Goal: Task Accomplishment & Management: Use online tool/utility

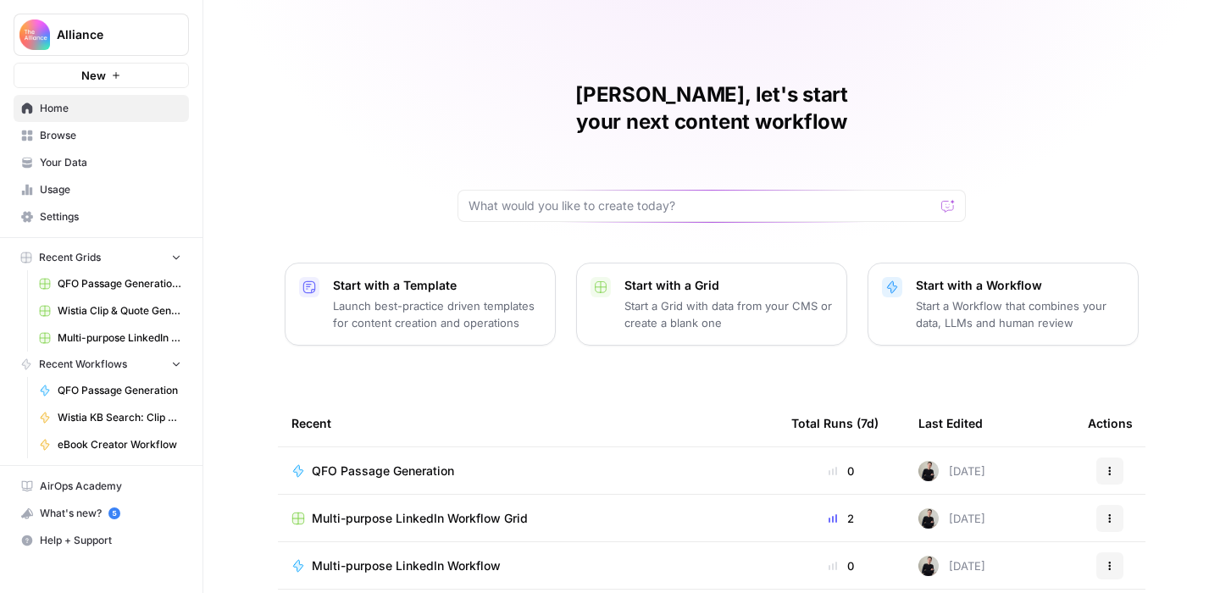
click at [58, 132] on span "Browse" at bounding box center [110, 135] width 141 height 15
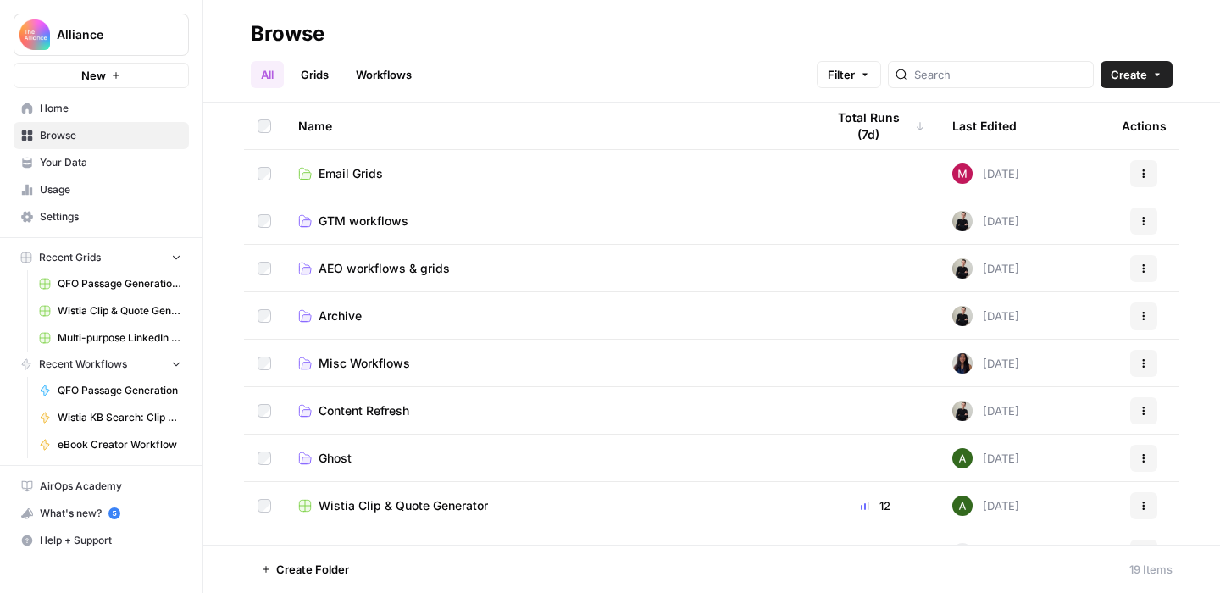
click at [385, 266] on span "AEO workflows & grids" at bounding box center [383, 268] width 131 height 17
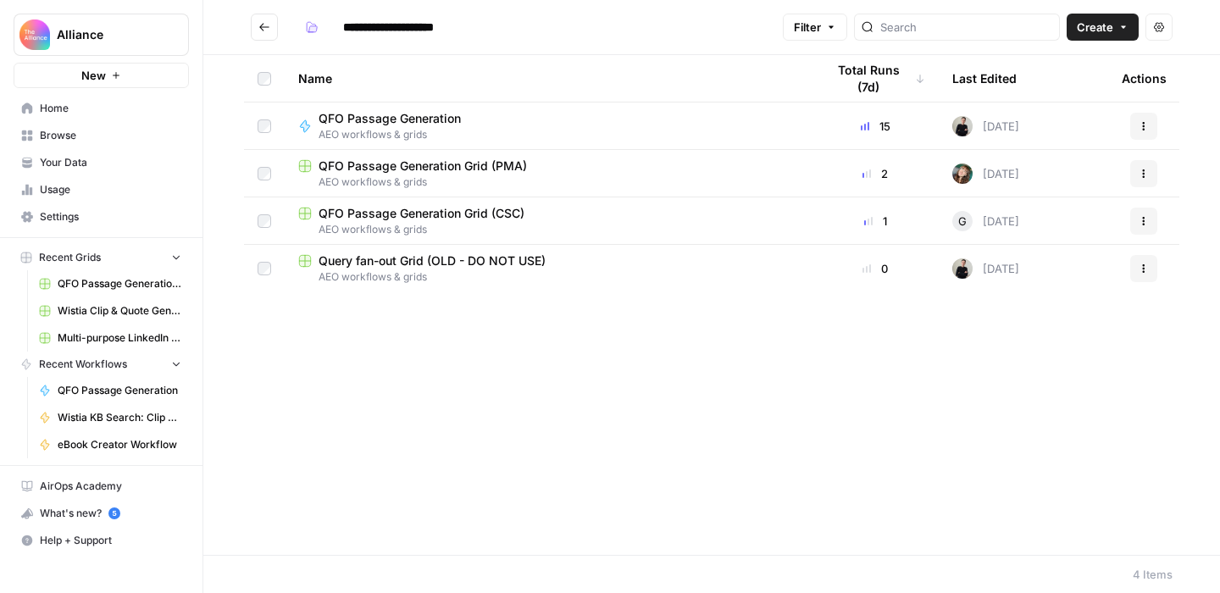
click at [421, 120] on span "QFO Passage Generation" at bounding box center [389, 118] width 142 height 17
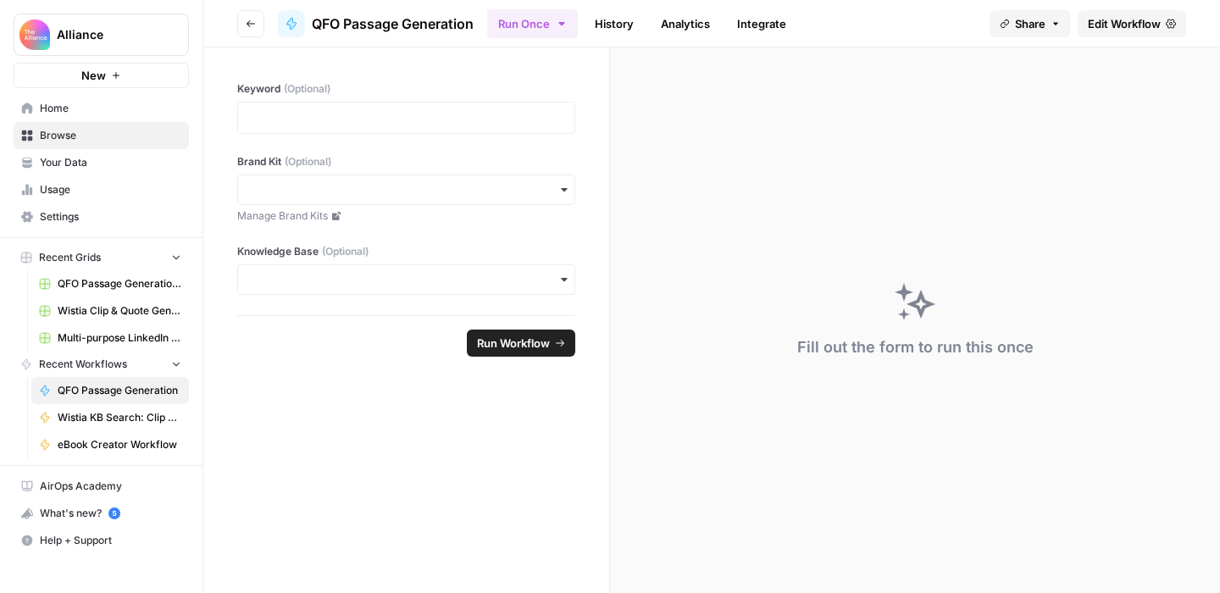
click at [1120, 30] on span "Edit Workflow" at bounding box center [1123, 23] width 73 height 17
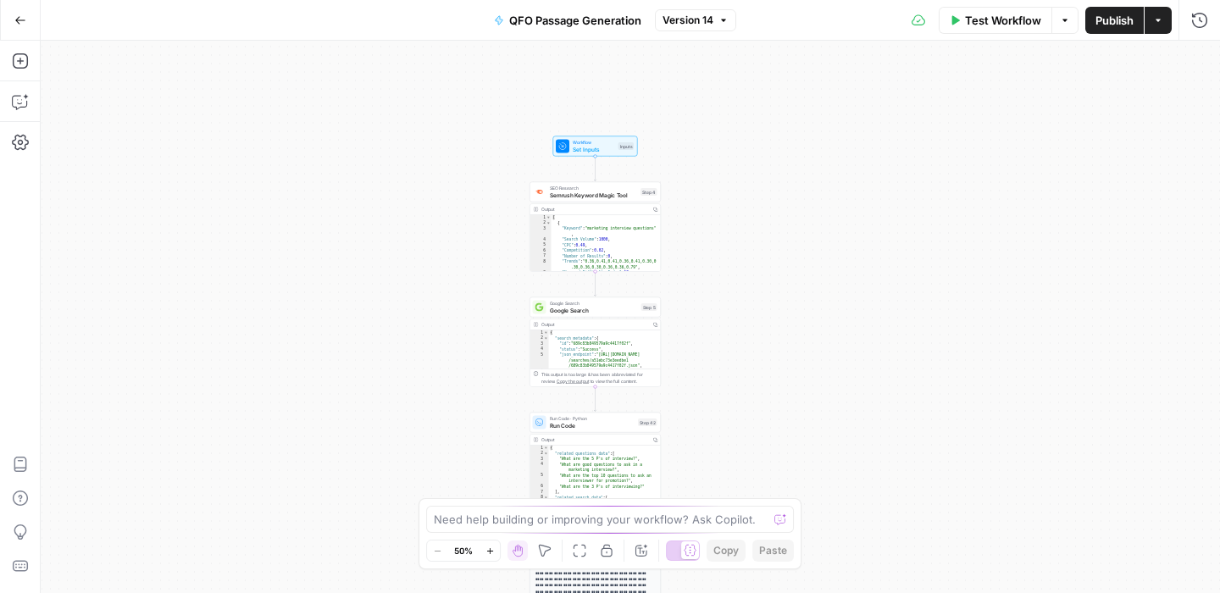
drag, startPoint x: 779, startPoint y: 280, endPoint x: 721, endPoint y: 201, distance: 98.8
click at [721, 201] on div "Workflow Set Inputs Inputs SEO Research Semrush Keyword Magic Tool Step 4 Outpu…" at bounding box center [630, 317] width 1179 height 552
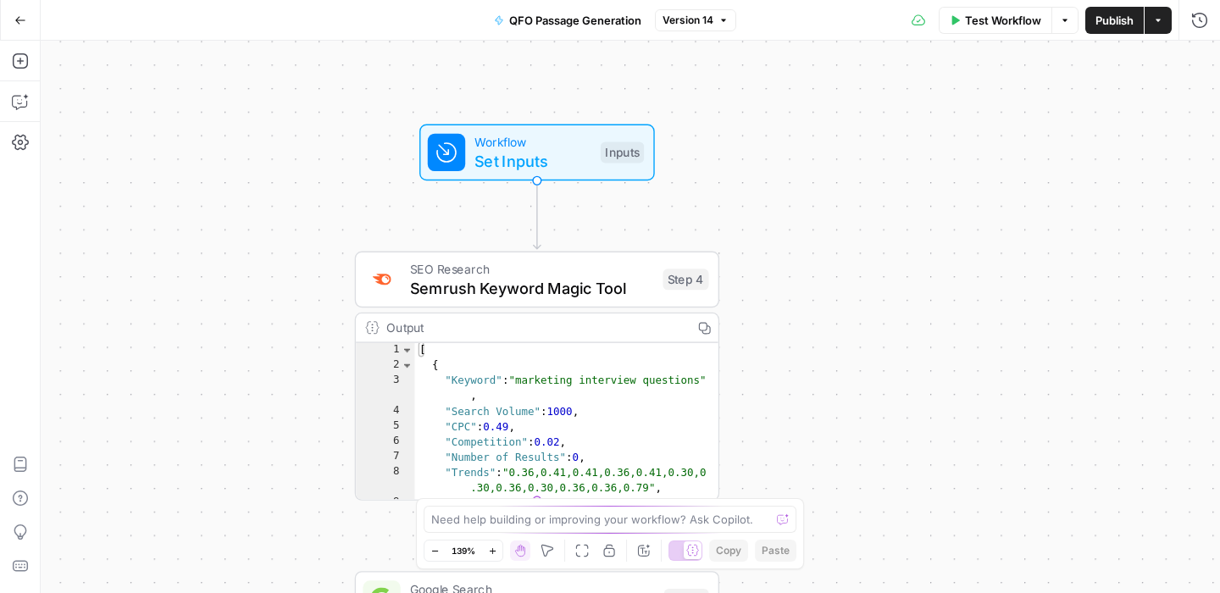
drag, startPoint x: 579, startPoint y: 115, endPoint x: 747, endPoint y: 219, distance: 197.0
click at [747, 219] on div "Workflow Set Inputs Inputs SEO Research Semrush Keyword Magic Tool Step 4 Outpu…" at bounding box center [630, 317] width 1179 height 552
click at [577, 111] on span "Test Step" at bounding box center [602, 108] width 63 height 21
click at [577, 111] on span "Test Step" at bounding box center [602, 107] width 63 height 21
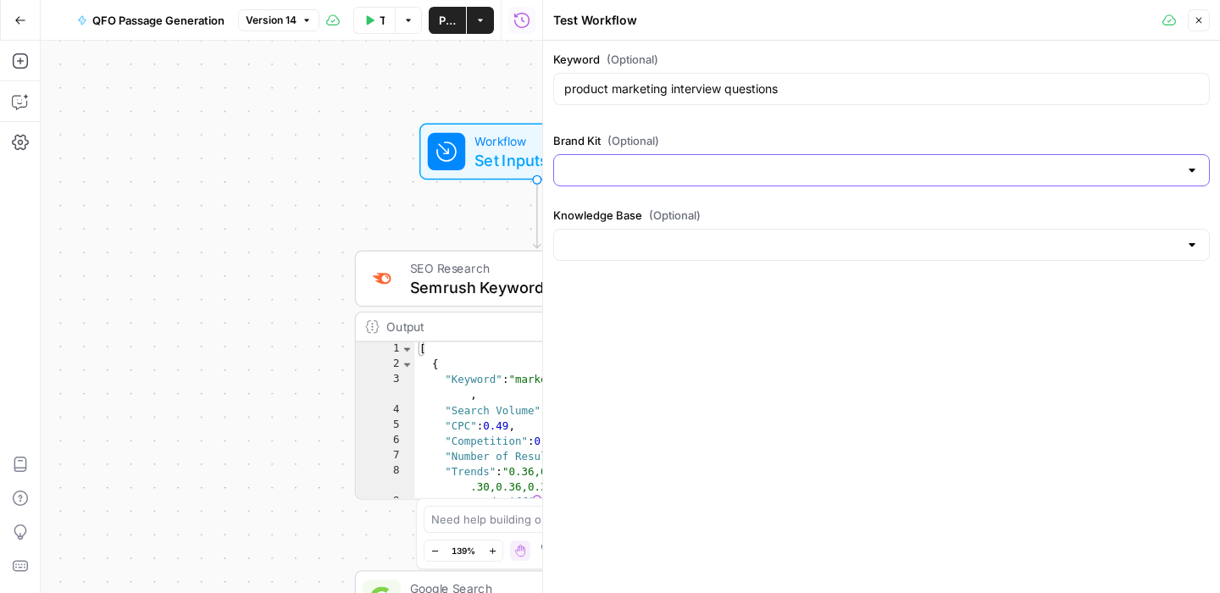
click at [645, 176] on input "Brand Kit (Optional)" at bounding box center [871, 170] width 614 height 17
click at [981, 30] on div "Test Workflow Close" at bounding box center [881, 20] width 656 height 22
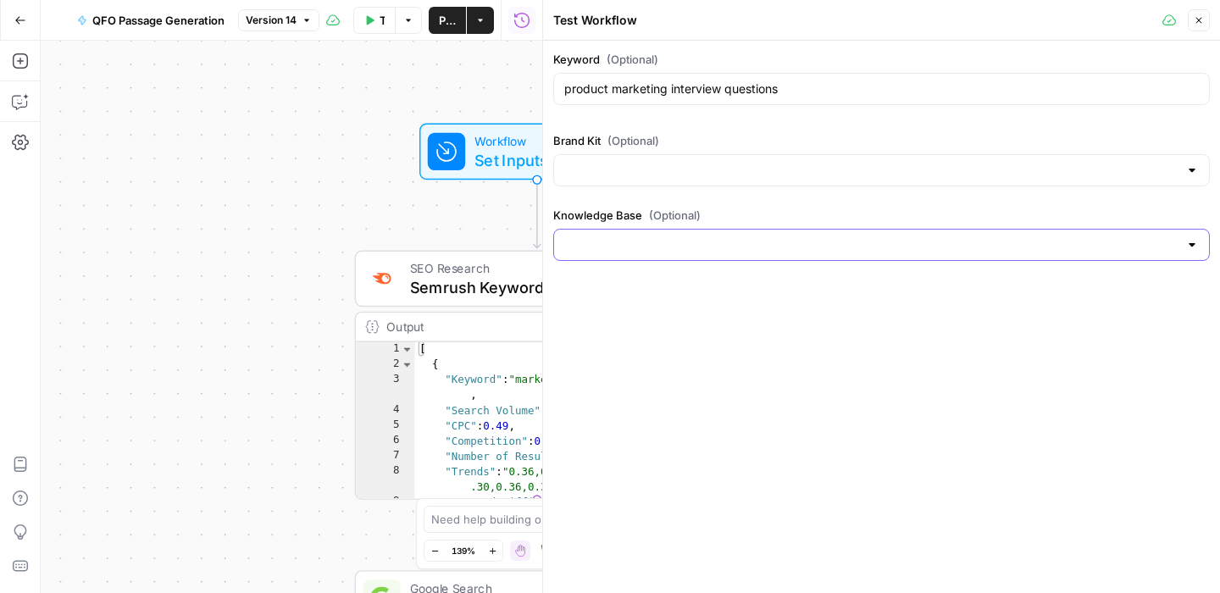
click at [826, 243] on input "Knowledge Base (Optional)" at bounding box center [871, 244] width 614 height 17
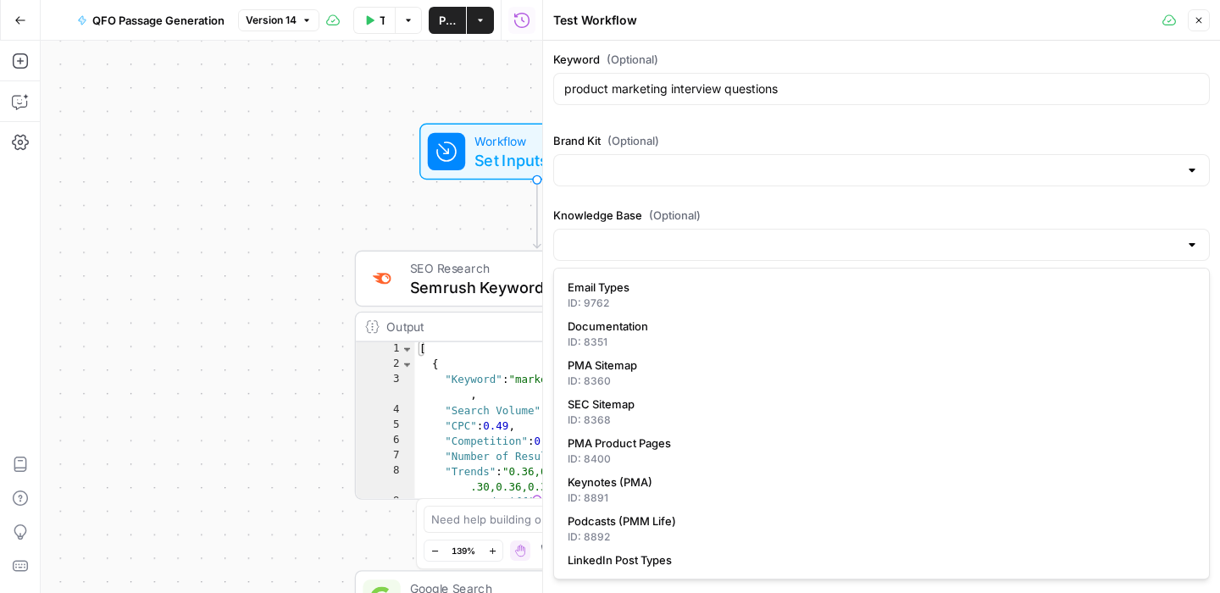
click at [832, 196] on div "Keyword (Optional) product marketing interview questions Brand Kit (Optional) K…" at bounding box center [881, 159] width 656 height 217
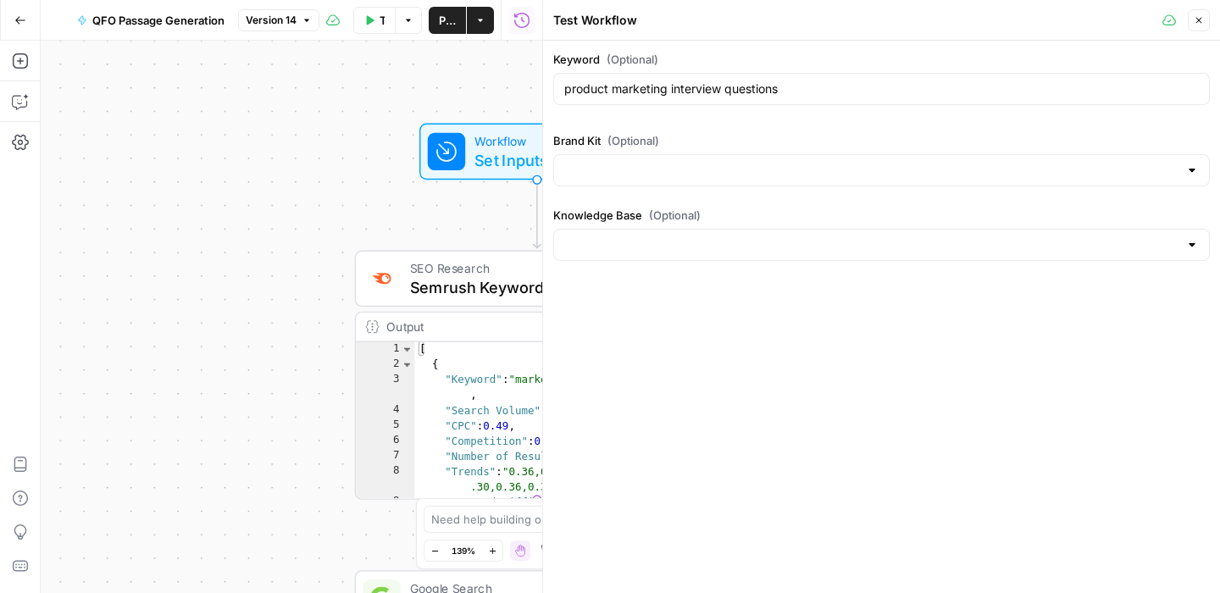
click at [1200, 23] on icon "button" at bounding box center [1198, 20] width 10 height 10
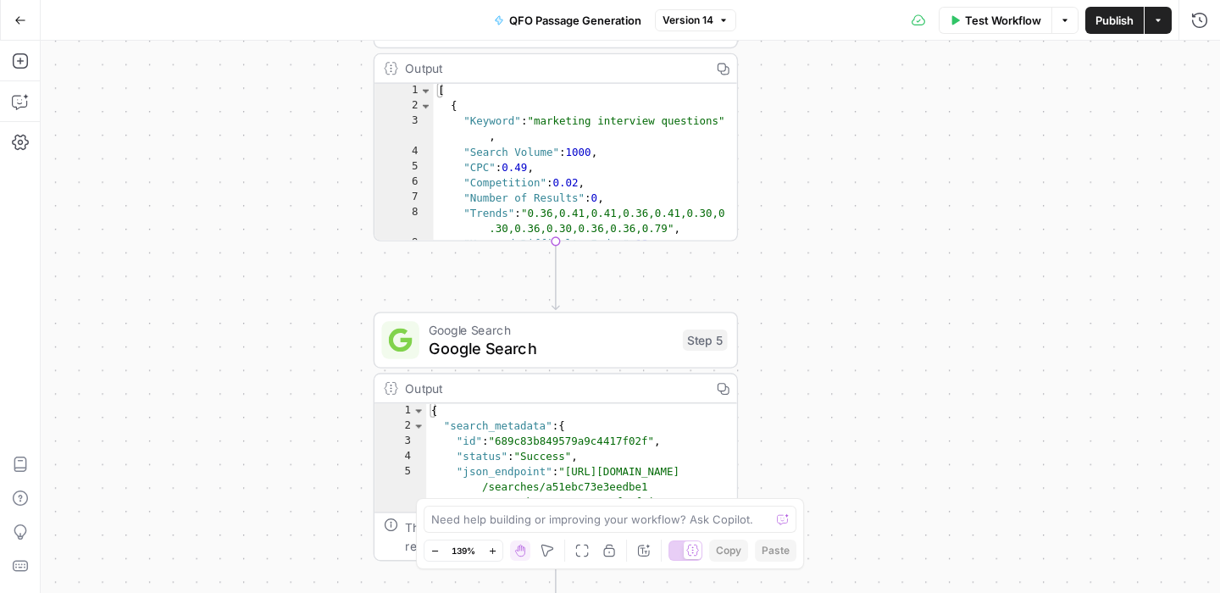
drag, startPoint x: 844, startPoint y: 323, endPoint x: 862, endPoint y: 64, distance: 259.0
click at [862, 64] on div "Workflow Set Inputs Inputs SEO Research Semrush Keyword Magic Tool Step 4 Outpu…" at bounding box center [630, 317] width 1179 height 552
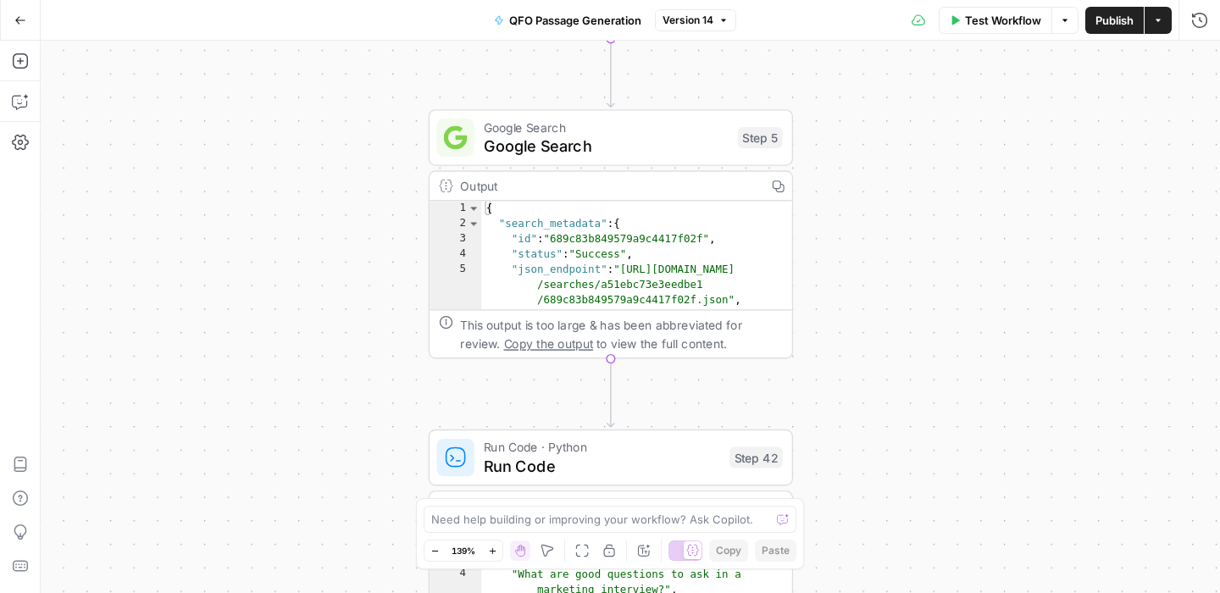
drag, startPoint x: 845, startPoint y: 373, endPoint x: 905, endPoint y: 157, distance: 224.8
click at [905, 157] on div "Workflow Set Inputs Inputs SEO Research Semrush Keyword Magic Tool Step 4 Outpu…" at bounding box center [630, 317] width 1179 height 552
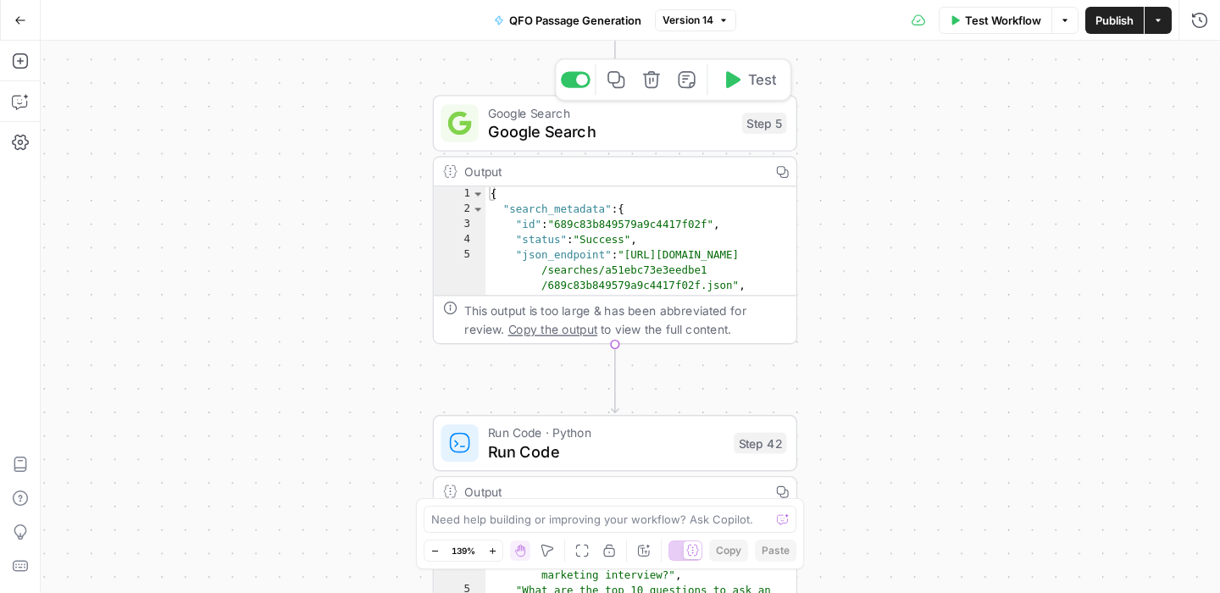
click at [671, 131] on span "Google Search" at bounding box center [610, 131] width 245 height 24
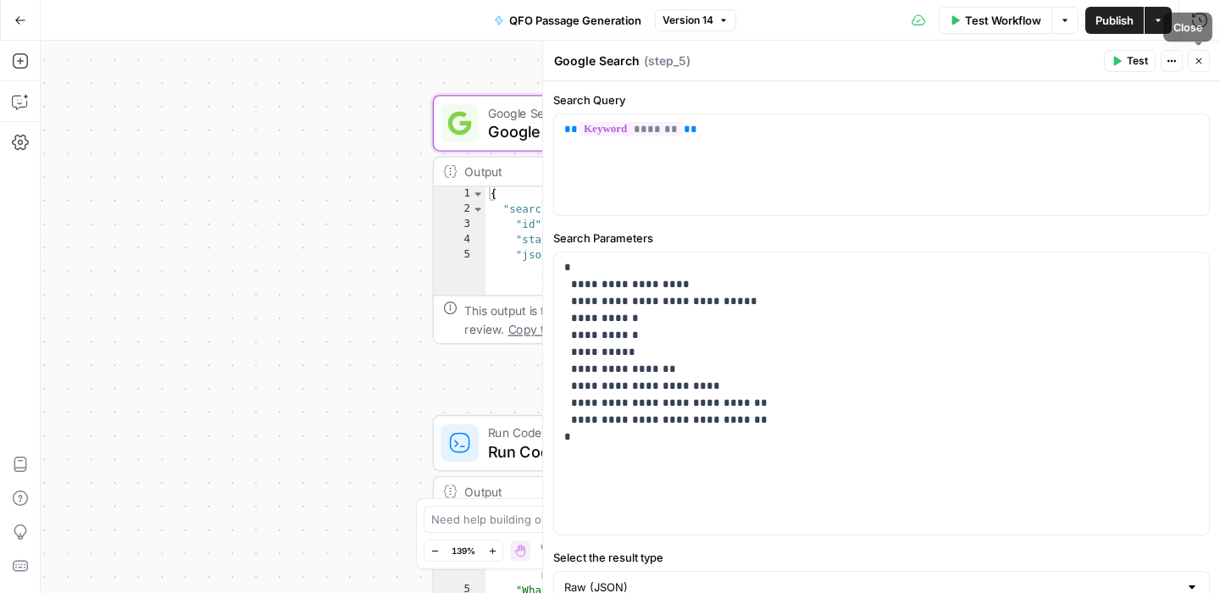
click at [1196, 60] on icon "button" at bounding box center [1198, 61] width 10 height 10
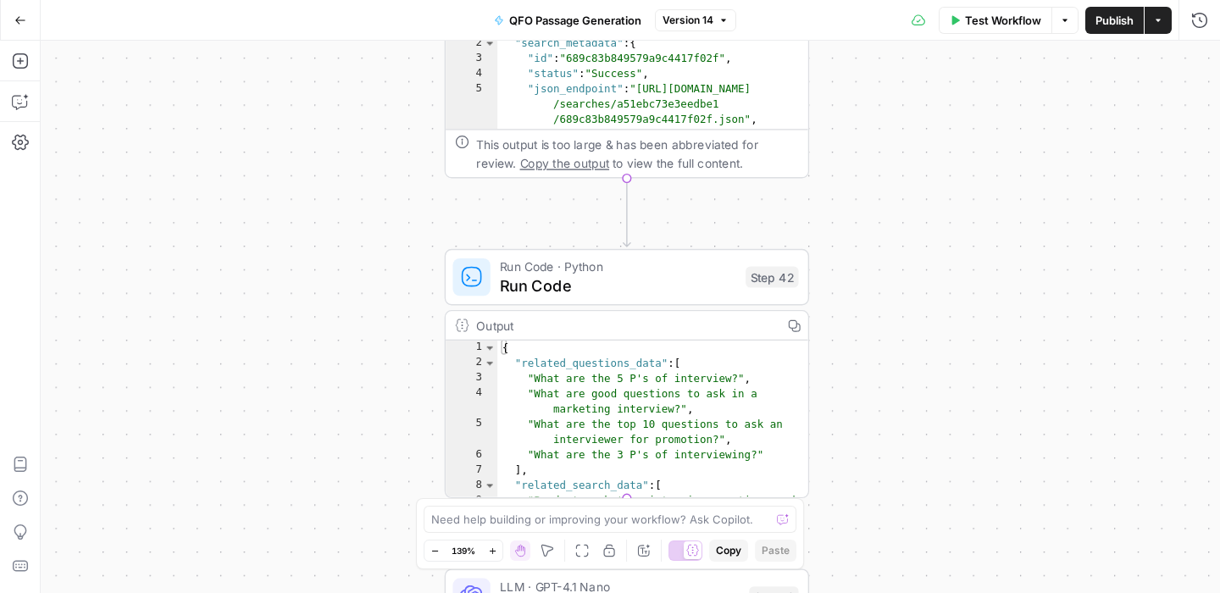
drag, startPoint x: 905, startPoint y: 311, endPoint x: 929, endPoint y: 79, distance: 233.4
click at [929, 79] on div "Workflow Set Inputs Inputs SEO Research Semrush Keyword Magic Tool Step 4 Outpu…" at bounding box center [630, 317] width 1179 height 552
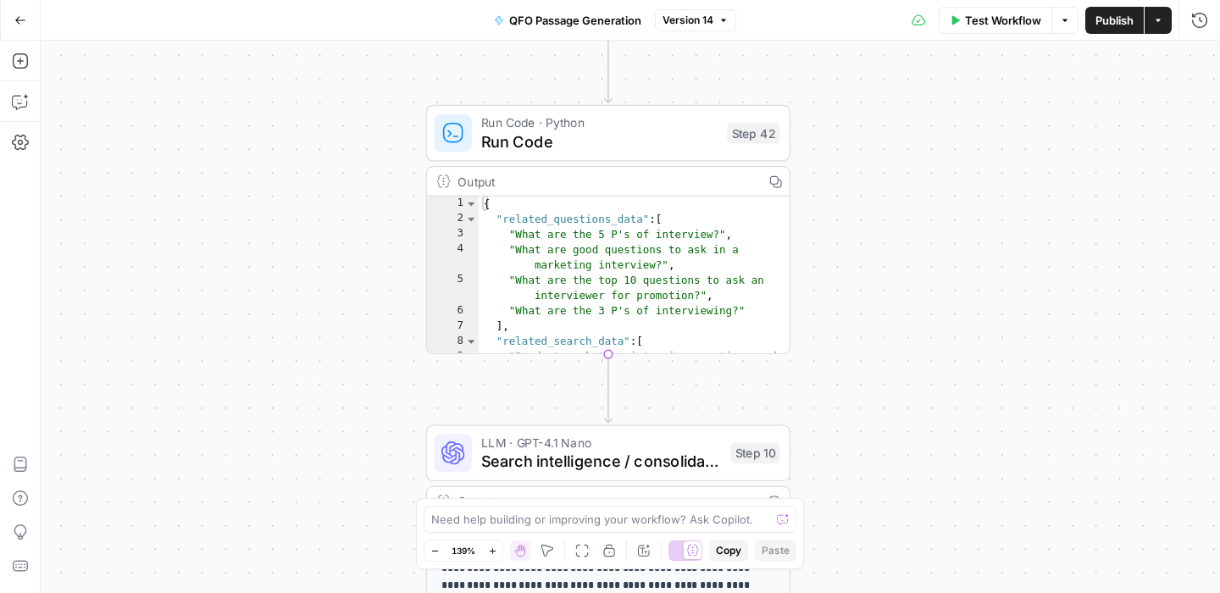
drag, startPoint x: 932, startPoint y: 204, endPoint x: 900, endPoint y: 126, distance: 84.0
click at [900, 126] on div "Workflow Set Inputs Inputs SEO Research Semrush Keyword Magic Tool Step 4 Outpu…" at bounding box center [630, 317] width 1179 height 552
type textarea "**********"
click at [729, 220] on div "{ "related_questions_data" : [ "What are the 5 P's of interview?" , "What are g…" at bounding box center [635, 298] width 312 height 205
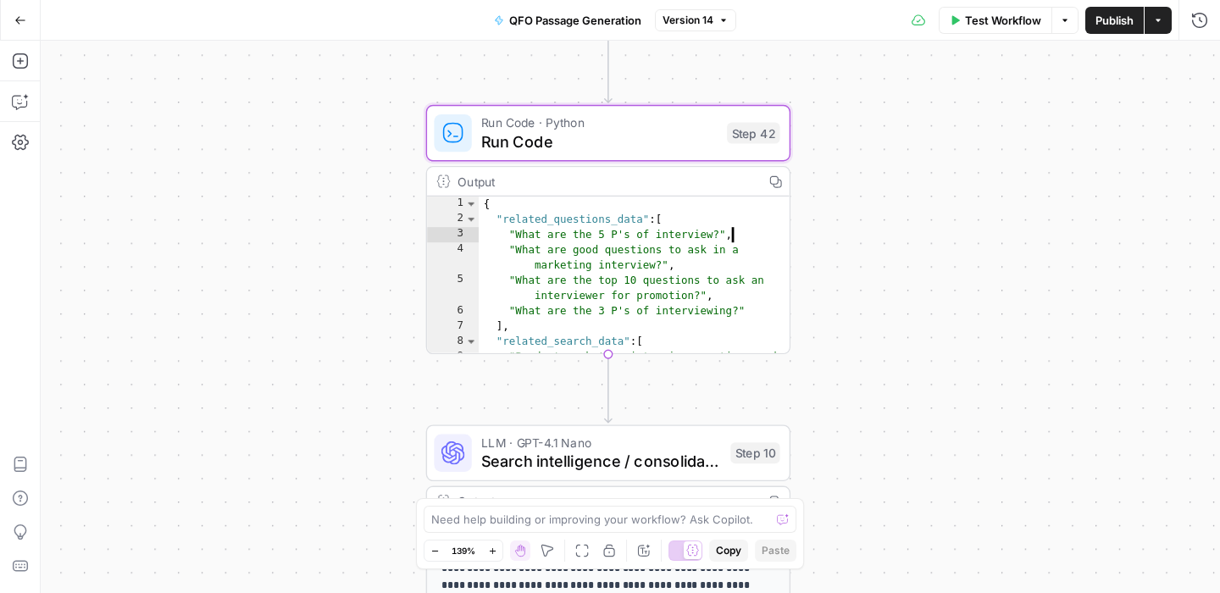
click at [836, 226] on div "Workflow Set Inputs Inputs SEO Research Semrush Keyword Magic Tool Step 4 Outpu…" at bounding box center [630, 317] width 1179 height 552
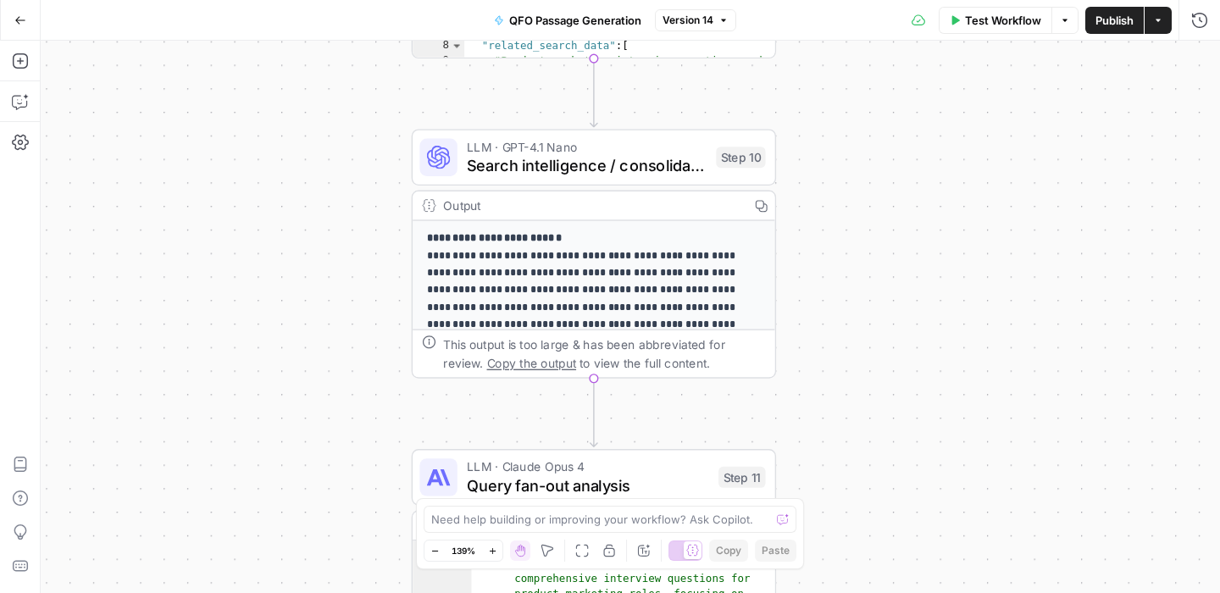
drag, startPoint x: 874, startPoint y: 375, endPoint x: 859, endPoint y: 70, distance: 305.3
click at [859, 70] on div "Workflow Set Inputs Inputs SEO Research Semrush Keyword Magic Tool Step 4 Outpu…" at bounding box center [630, 317] width 1179 height 552
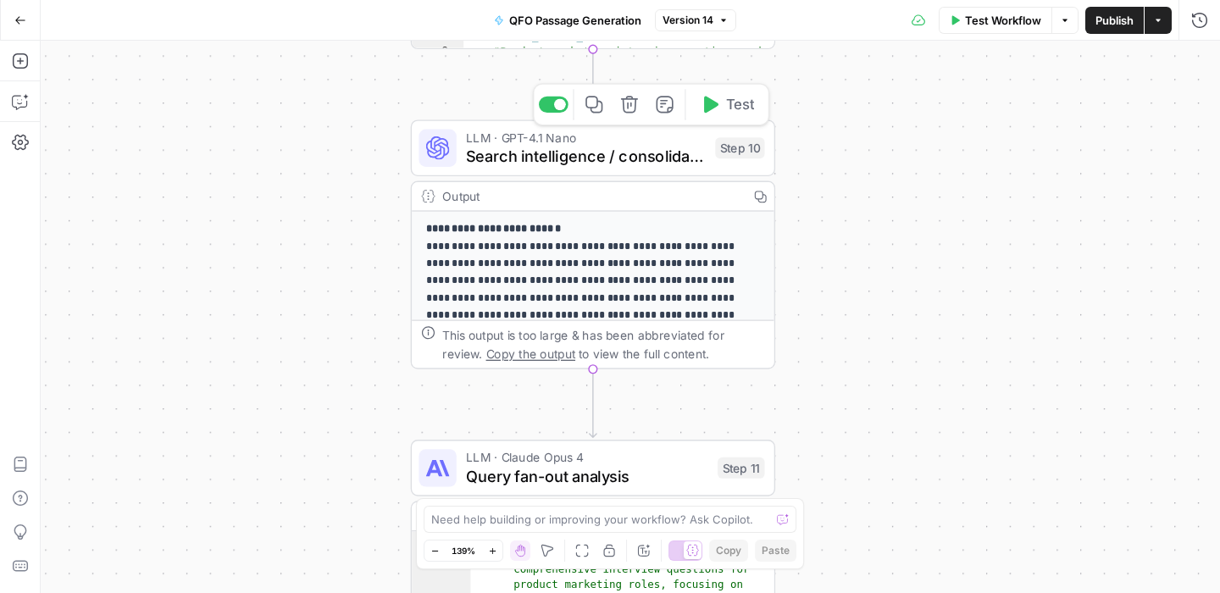
click at [644, 157] on span "Search intelligence / consolidation" at bounding box center [586, 157] width 240 height 24
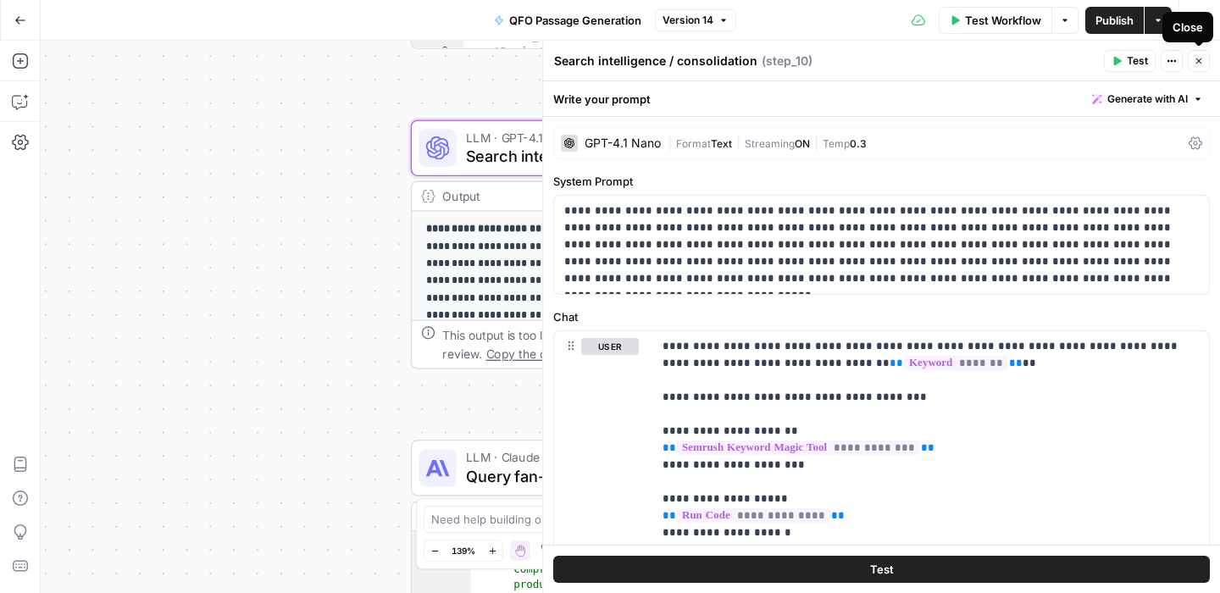
click at [1197, 60] on icon "button" at bounding box center [1198, 61] width 10 height 10
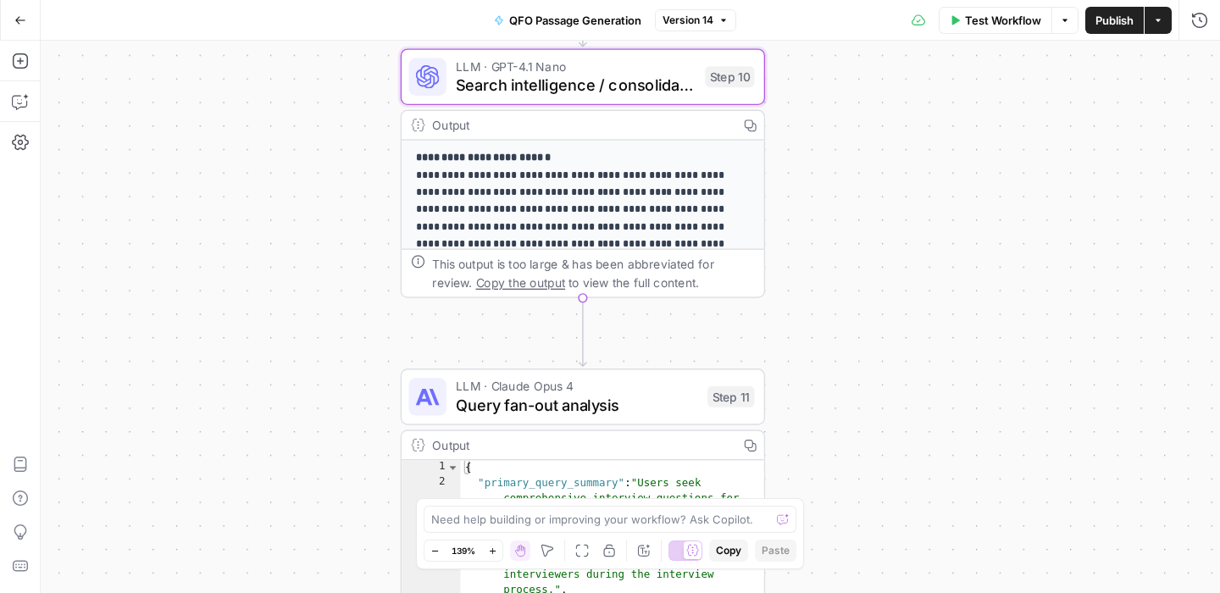
drag, startPoint x: 908, startPoint y: 290, endPoint x: 898, endPoint y: 219, distance: 71.9
click at [898, 219] on div "Workflow Set Inputs Inputs SEO Research Semrush Keyword Magic Tool Step 4 Outpu…" at bounding box center [630, 317] width 1179 height 552
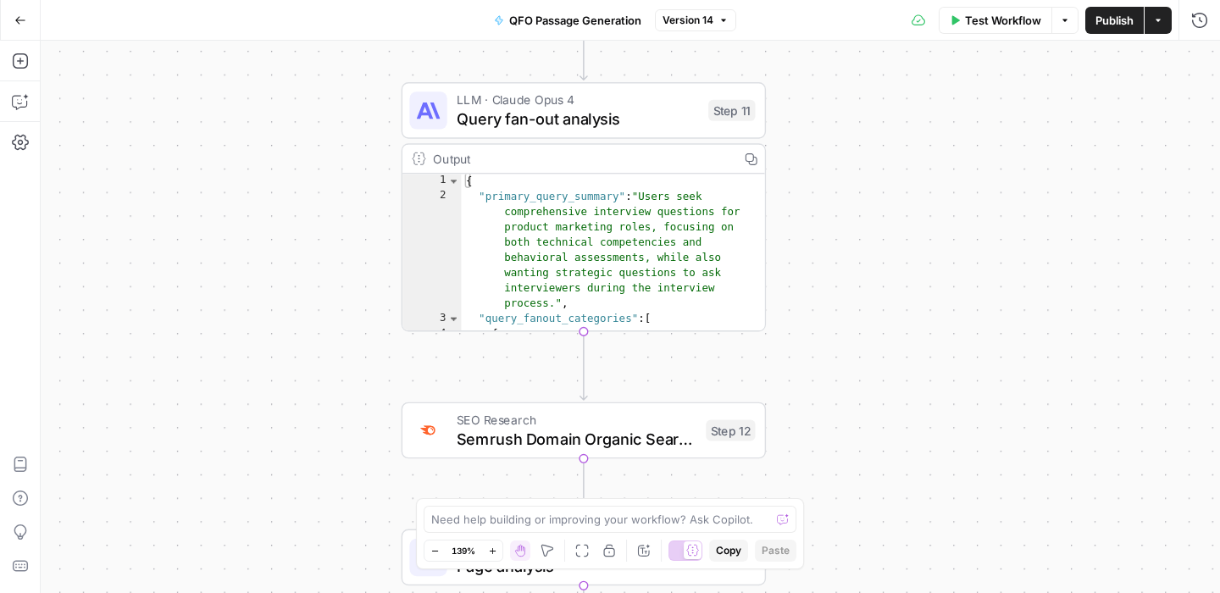
drag, startPoint x: 897, startPoint y: 329, endPoint x: 898, endPoint y: 11, distance: 318.4
click at [898, 11] on div "Go Back QFO Passage Generation Version 14 Test Workflow Options Publish Actions…" at bounding box center [610, 296] width 1220 height 593
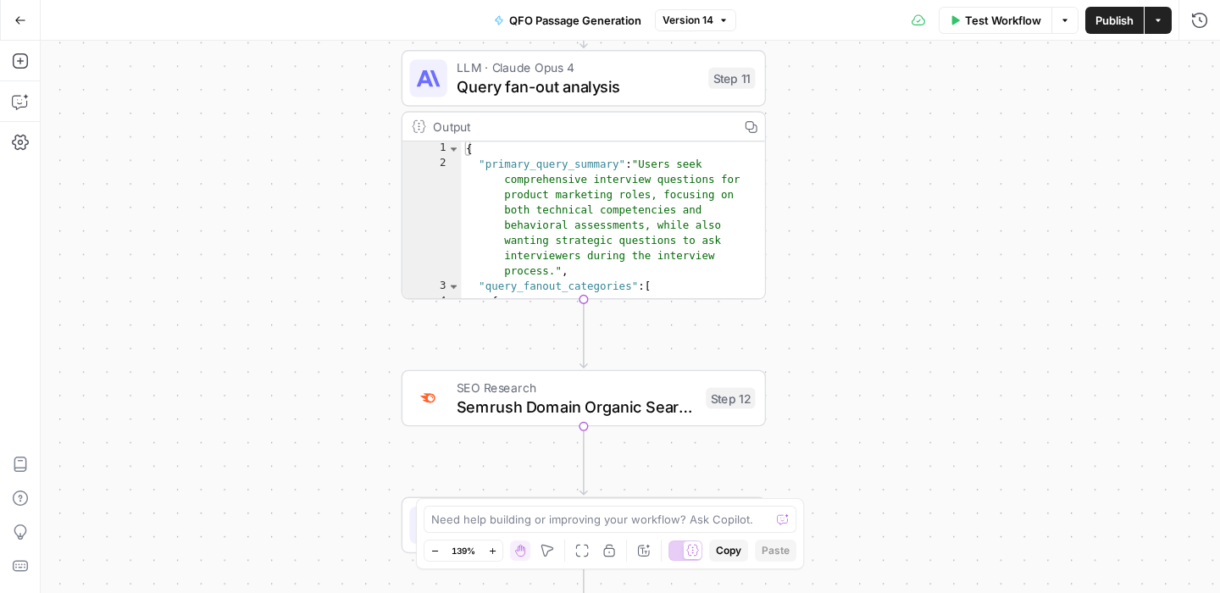
click at [620, 75] on span "Query fan-out analysis" at bounding box center [577, 87] width 242 height 24
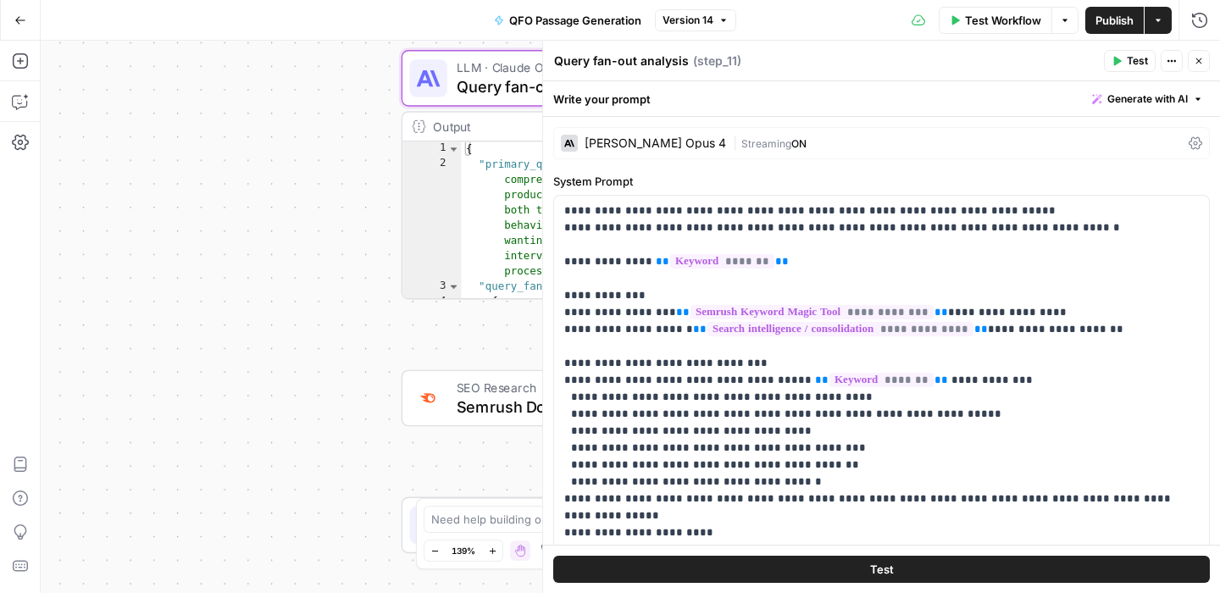
click at [621, 144] on div "[PERSON_NAME] Opus 4" at bounding box center [654, 143] width 141 height 12
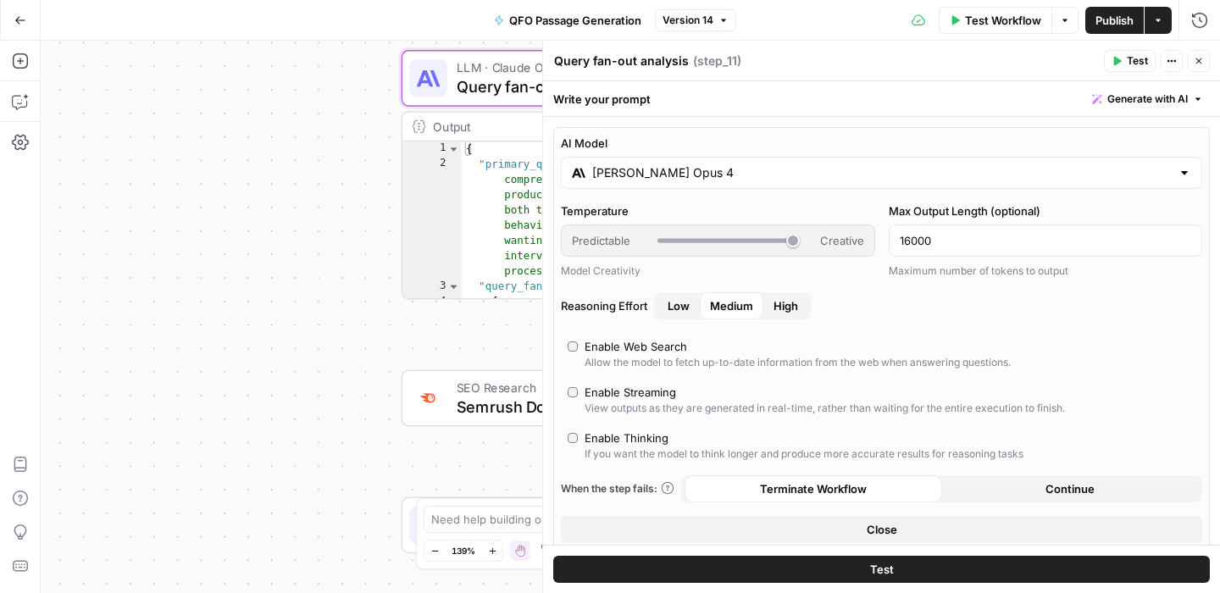
click at [634, 180] on input "[PERSON_NAME] Opus 4" at bounding box center [881, 172] width 578 height 17
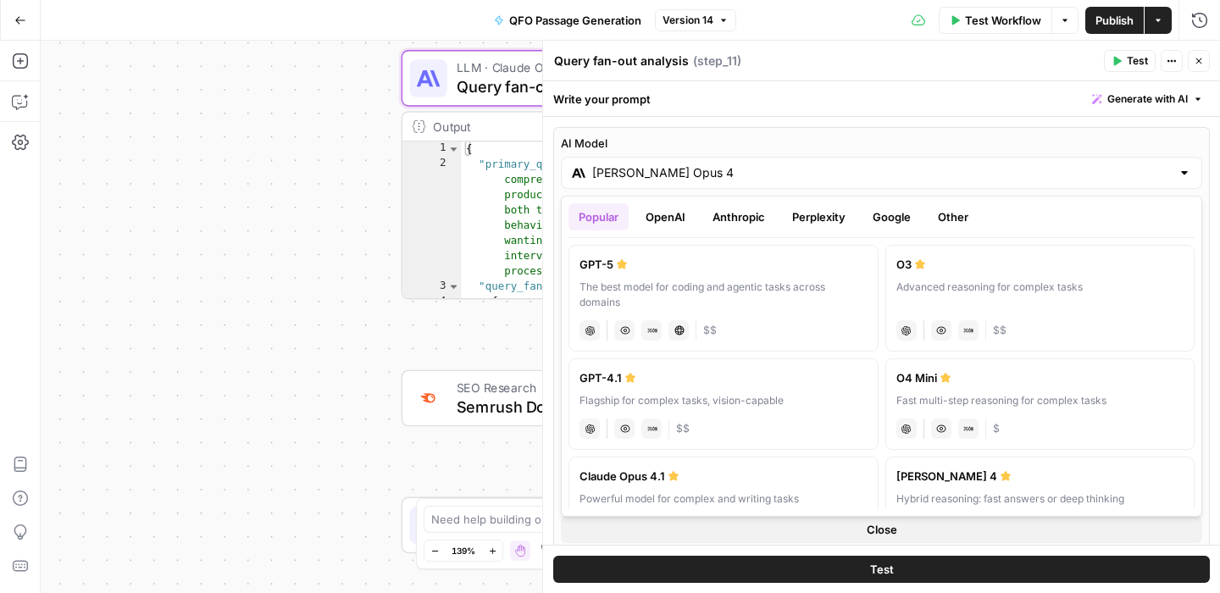
click at [682, 219] on button "OpenAI" at bounding box center [665, 216] width 60 height 27
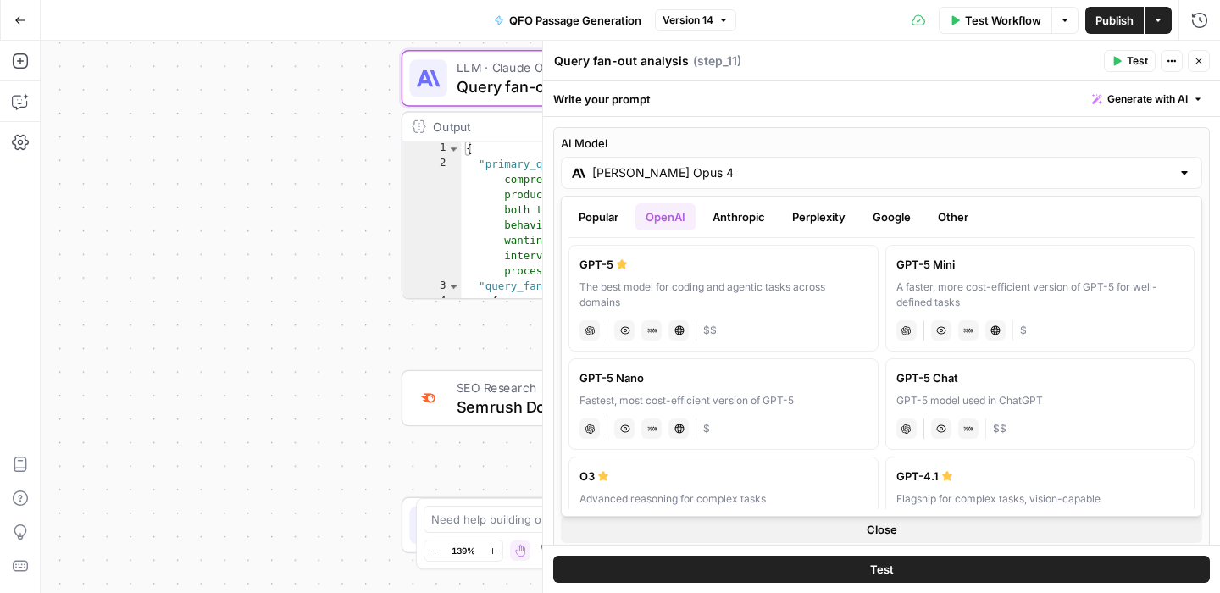
click at [744, 220] on button "Anthropic" at bounding box center [738, 216] width 73 height 27
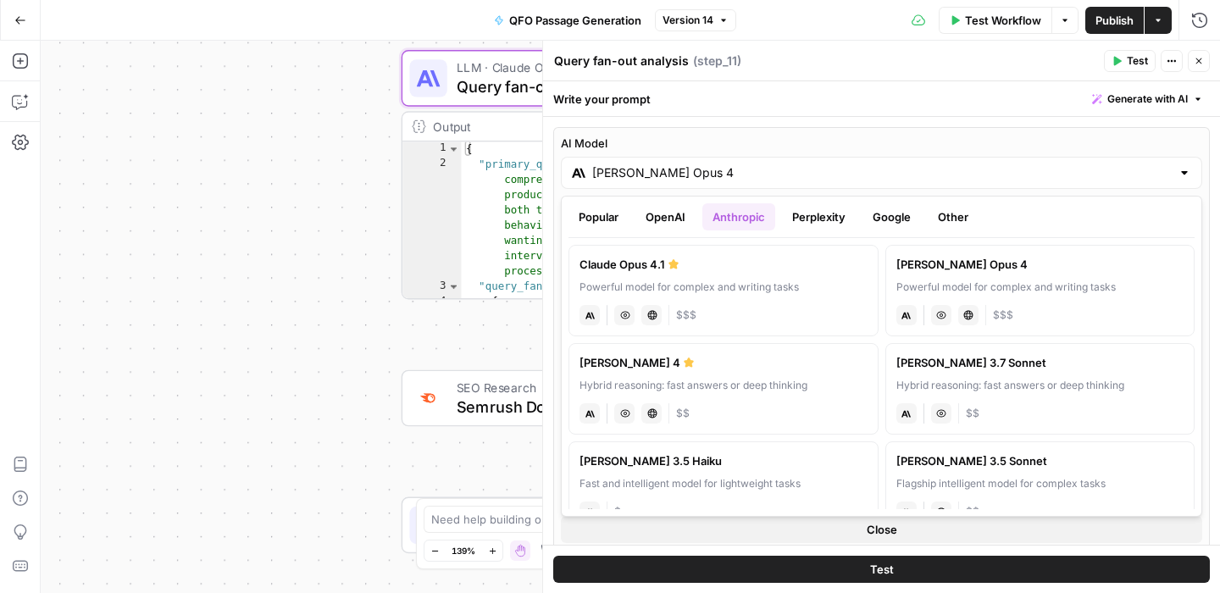
click at [808, 219] on button "Perplexity" at bounding box center [819, 216] width 74 height 27
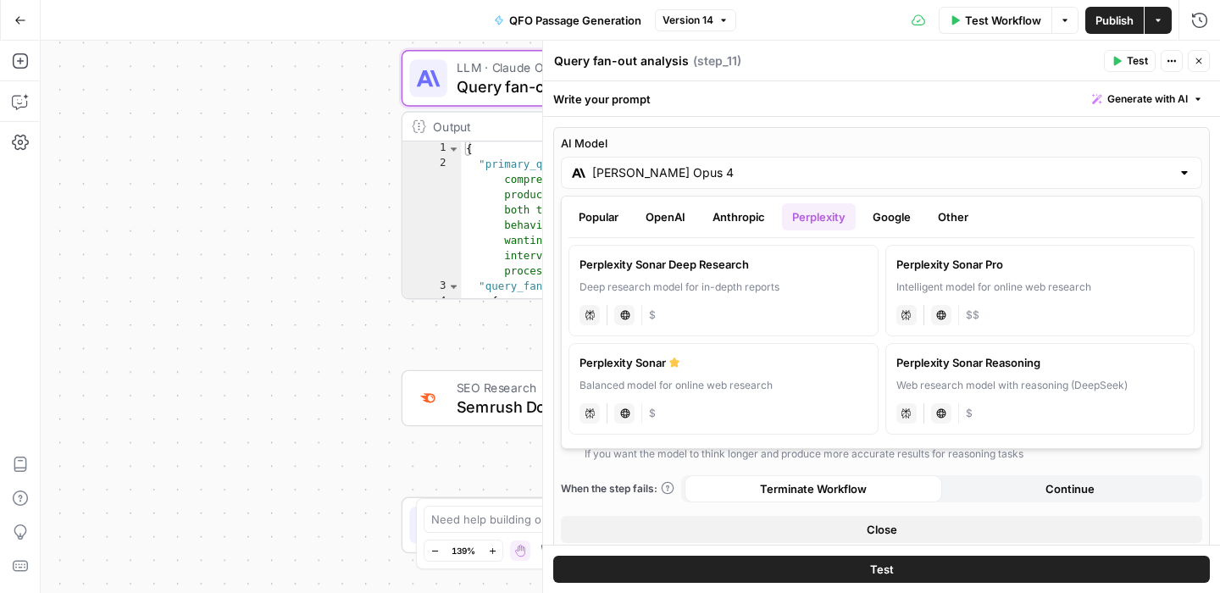
click at [888, 222] on button "Google" at bounding box center [891, 216] width 58 height 27
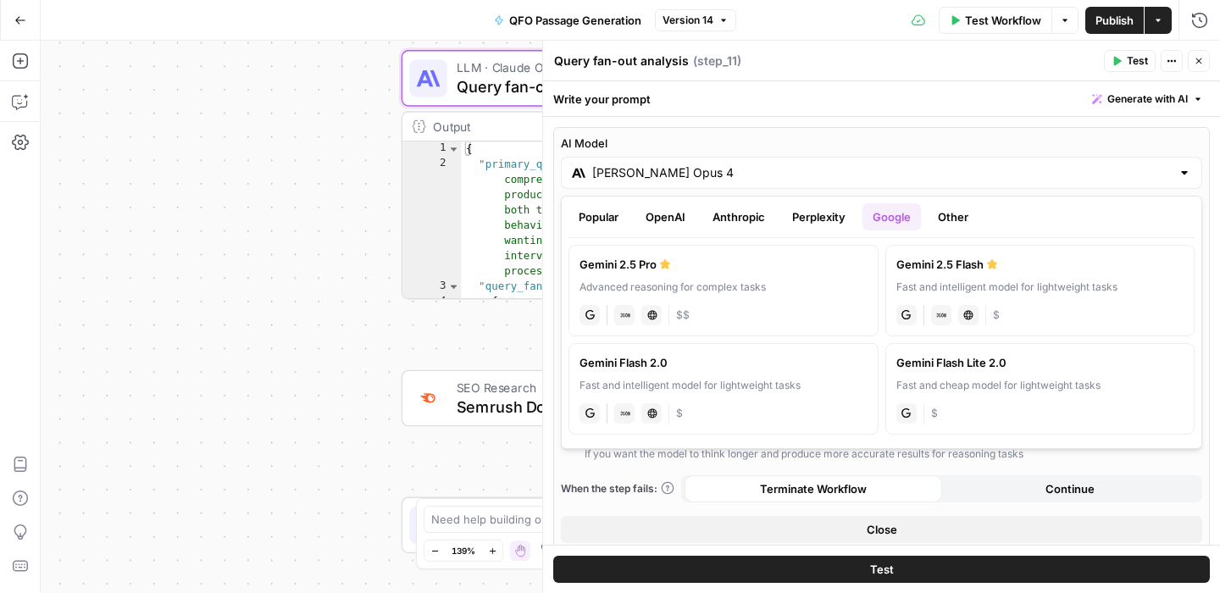
click at [590, 210] on button "Popular" at bounding box center [598, 216] width 60 height 27
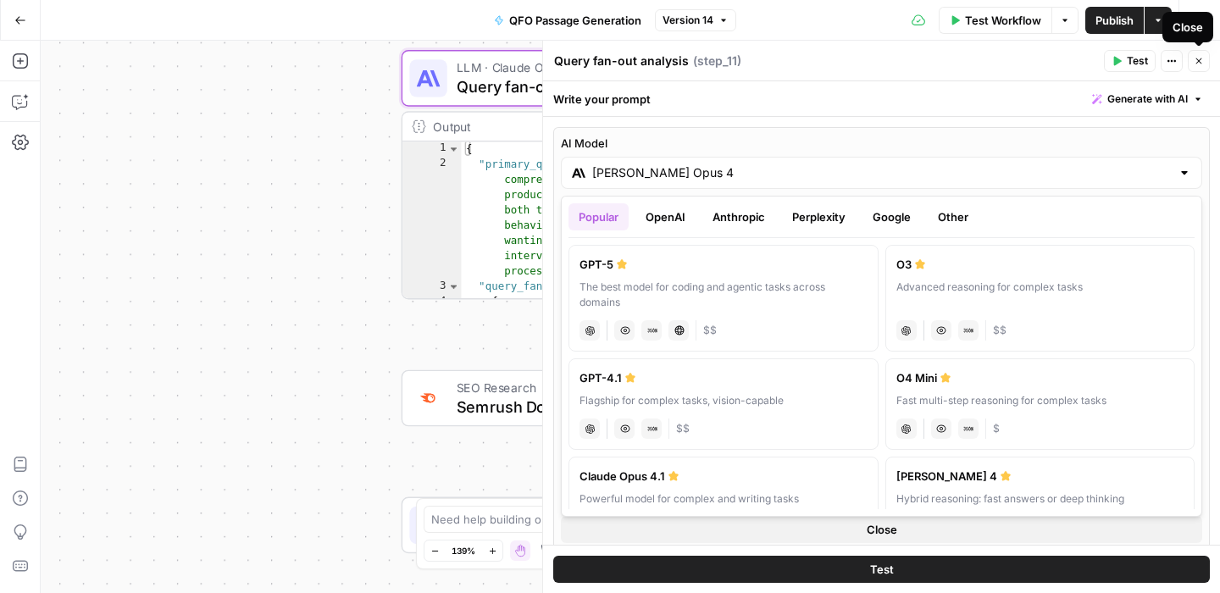
click at [1200, 63] on icon "button" at bounding box center [1199, 61] width 6 height 6
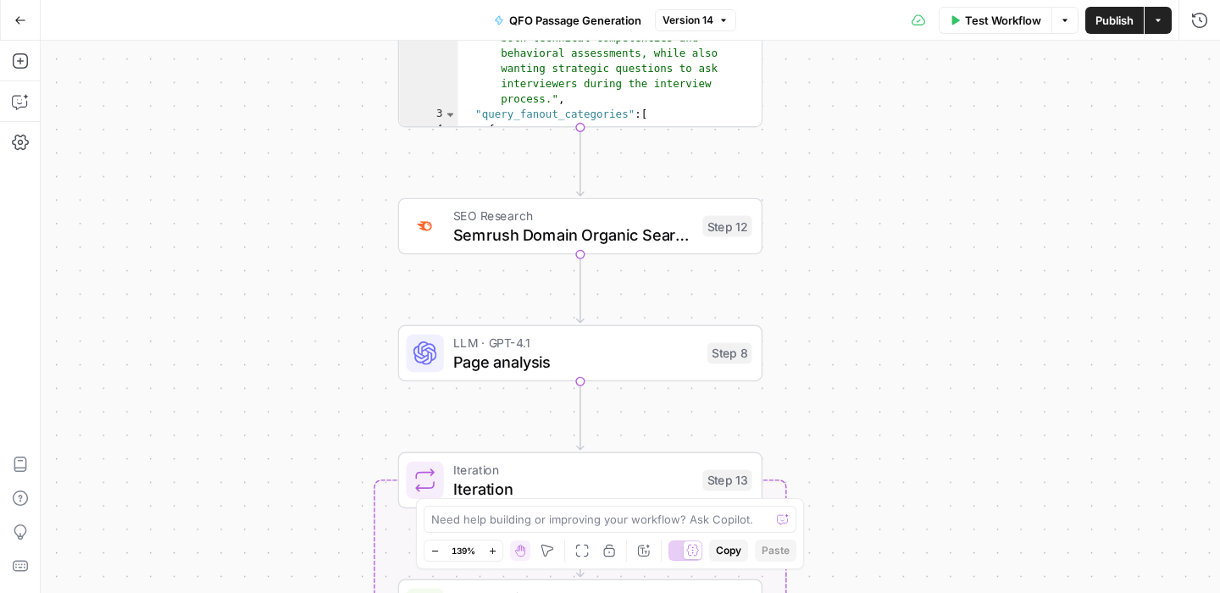
drag, startPoint x: 873, startPoint y: 391, endPoint x: 870, endPoint y: 219, distance: 172.0
click at [870, 219] on div "Workflow Set Inputs Inputs SEO Research Semrush Keyword Magic Tool Step 4 Outpu…" at bounding box center [630, 317] width 1179 height 552
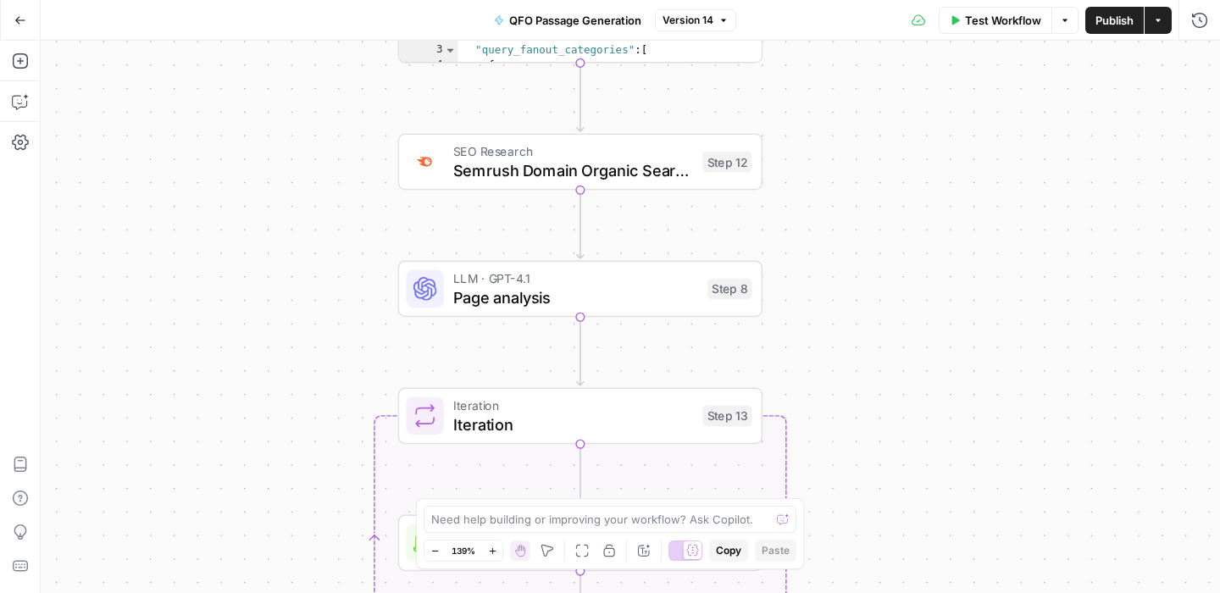
drag, startPoint x: 828, startPoint y: 323, endPoint x: 828, endPoint y: 258, distance: 64.4
click at [828, 258] on div "Workflow Set Inputs Inputs SEO Research Semrush Keyword Magic Tool Step 4 Outpu…" at bounding box center [630, 317] width 1179 height 552
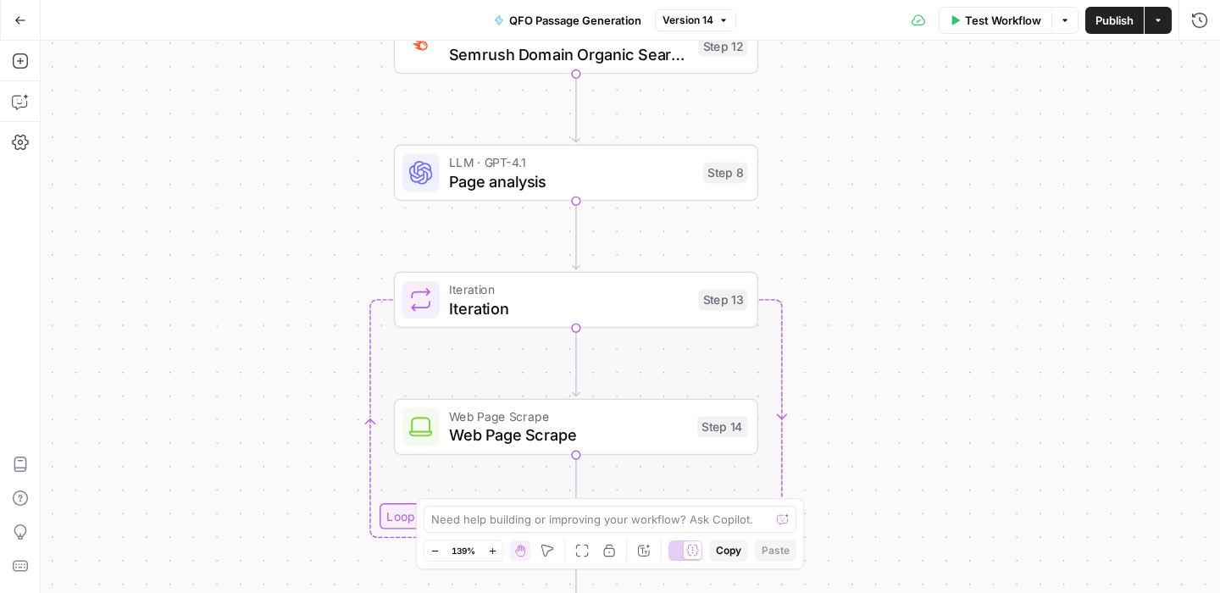
drag, startPoint x: 882, startPoint y: 307, endPoint x: 877, endPoint y: 191, distance: 117.0
click at [877, 191] on div "Workflow Set Inputs Inputs SEO Research Semrush Keyword Magic Tool Step 4 Outpu…" at bounding box center [630, 317] width 1179 height 552
click at [586, 172] on span "Page analysis" at bounding box center [571, 181] width 245 height 24
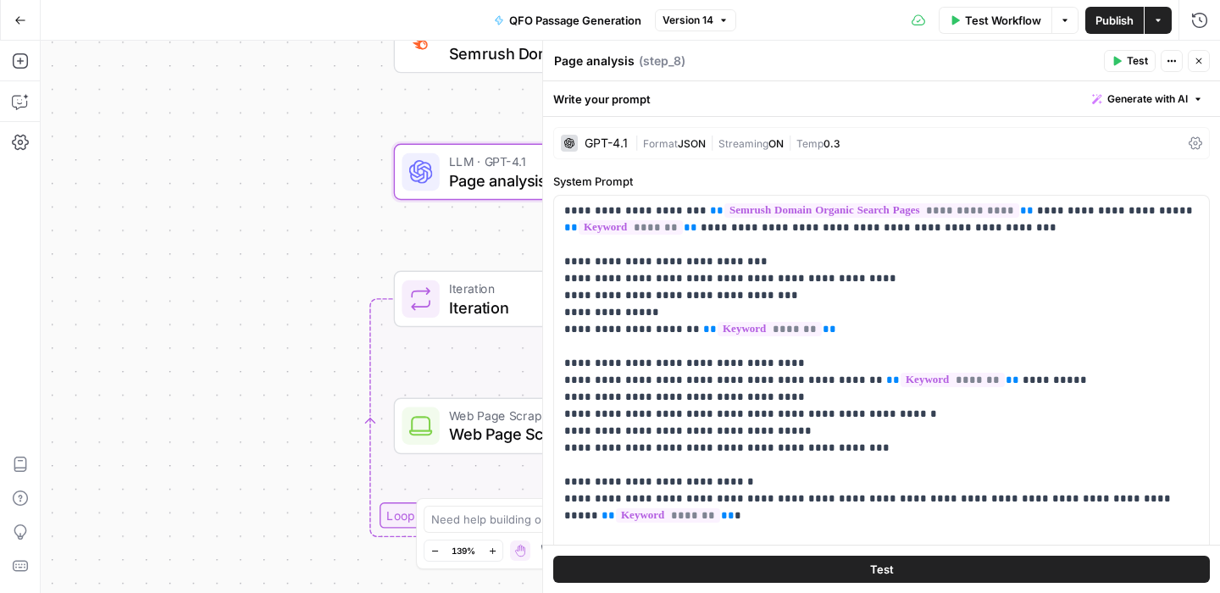
click at [1203, 56] on button "Close" at bounding box center [1198, 61] width 22 height 22
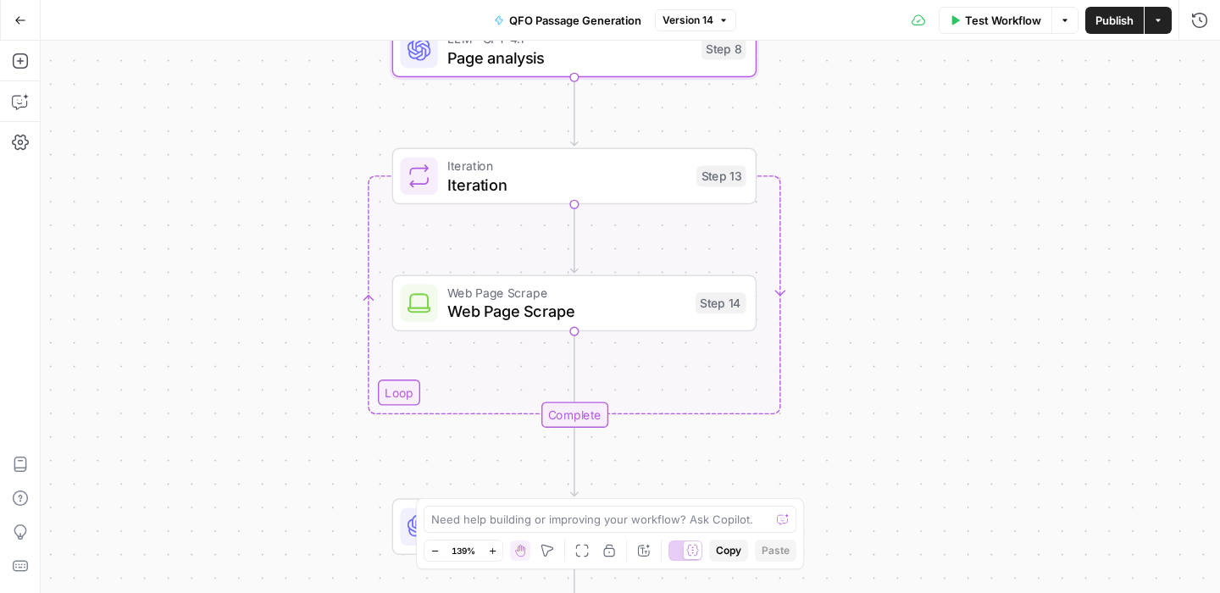
drag, startPoint x: 874, startPoint y: 182, endPoint x: 872, endPoint y: 58, distance: 123.7
click at [872, 58] on div "Workflow Set Inputs Inputs SEO Research Semrush Keyword Magic Tool Step 4 Outpu…" at bounding box center [630, 317] width 1179 height 552
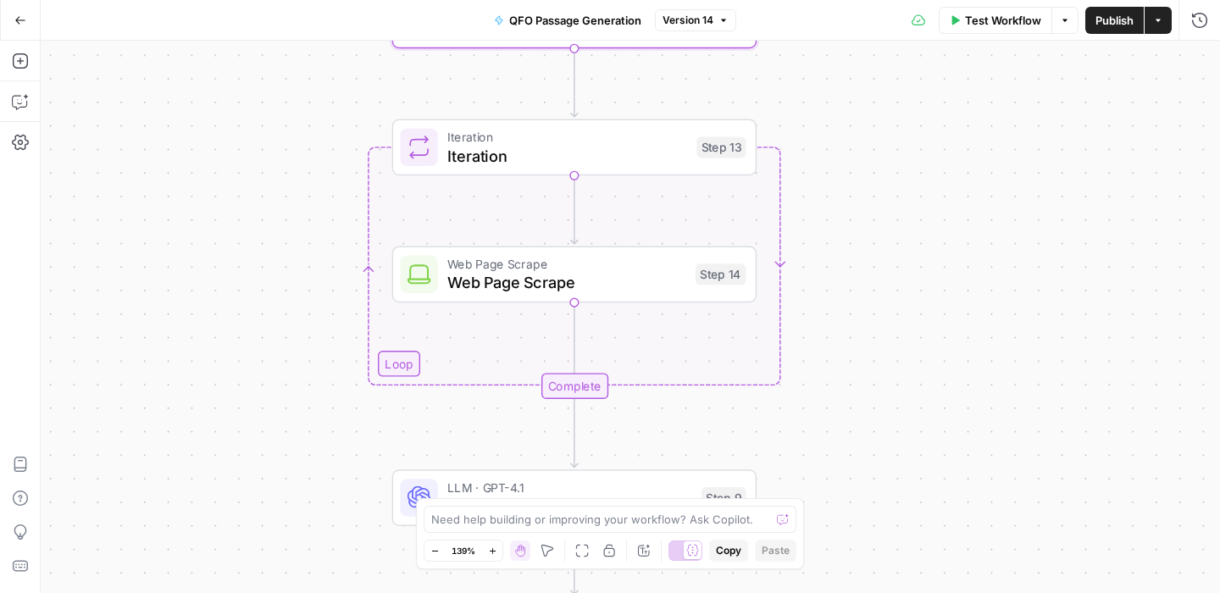
drag, startPoint x: 857, startPoint y: 279, endPoint x: 857, endPoint y: 236, distance: 42.3
click at [857, 236] on div "Workflow Set Inputs Inputs SEO Research Semrush Keyword Magic Tool Step 4 Outpu…" at bounding box center [630, 317] width 1179 height 552
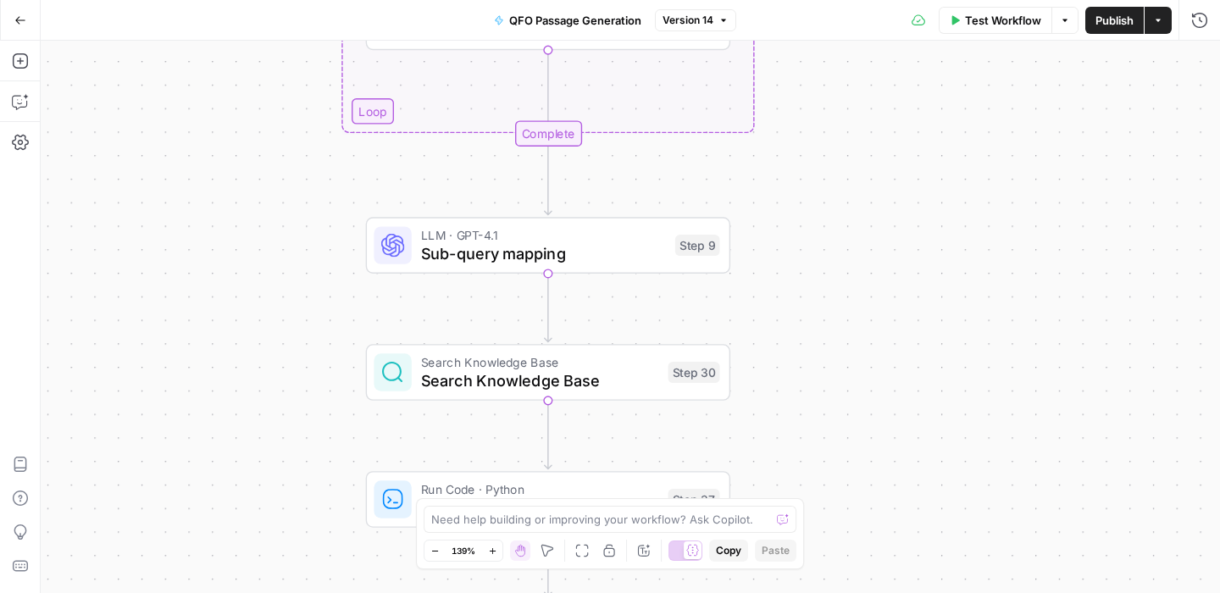
drag, startPoint x: 945, startPoint y: 348, endPoint x: 923, endPoint y: 85, distance: 264.3
click at [923, 85] on div "Workflow Set Inputs Inputs SEO Research Semrush Keyword Magic Tool Step 4 Outpu…" at bounding box center [630, 317] width 1179 height 552
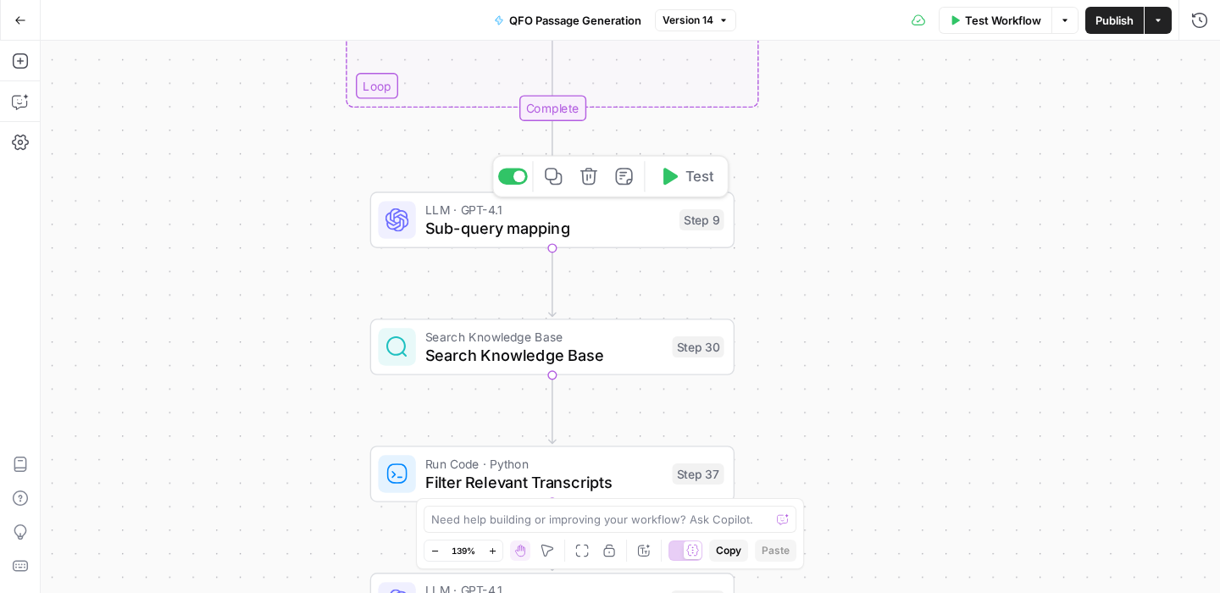
click at [589, 230] on span "Sub-query mapping" at bounding box center [547, 228] width 245 height 24
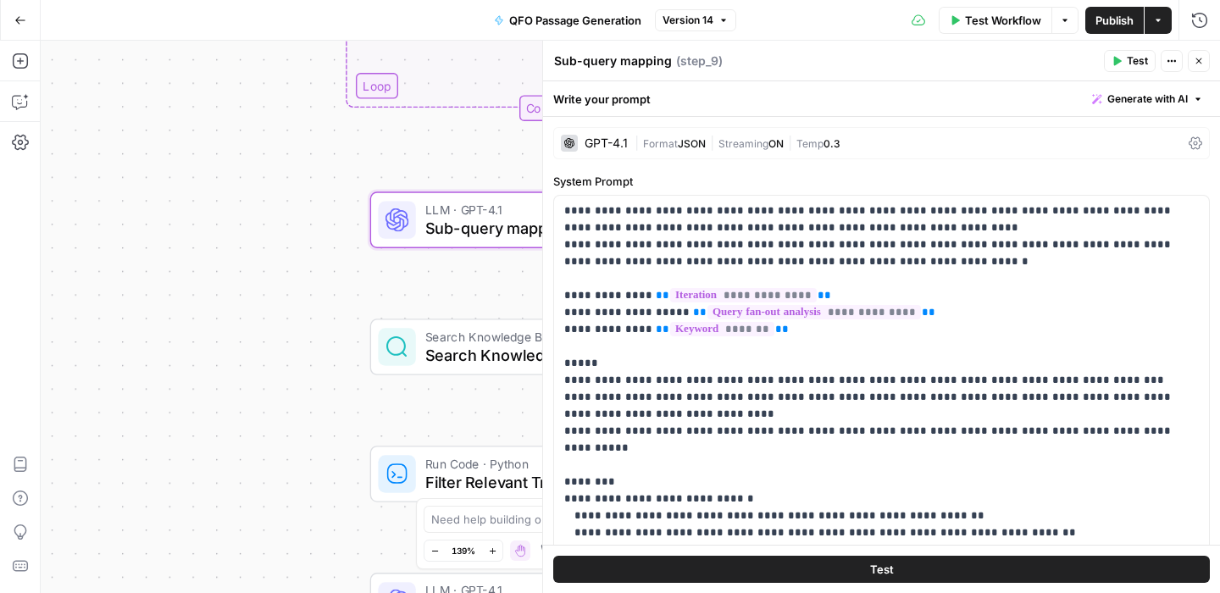
click at [1200, 60] on icon "button" at bounding box center [1198, 61] width 10 height 10
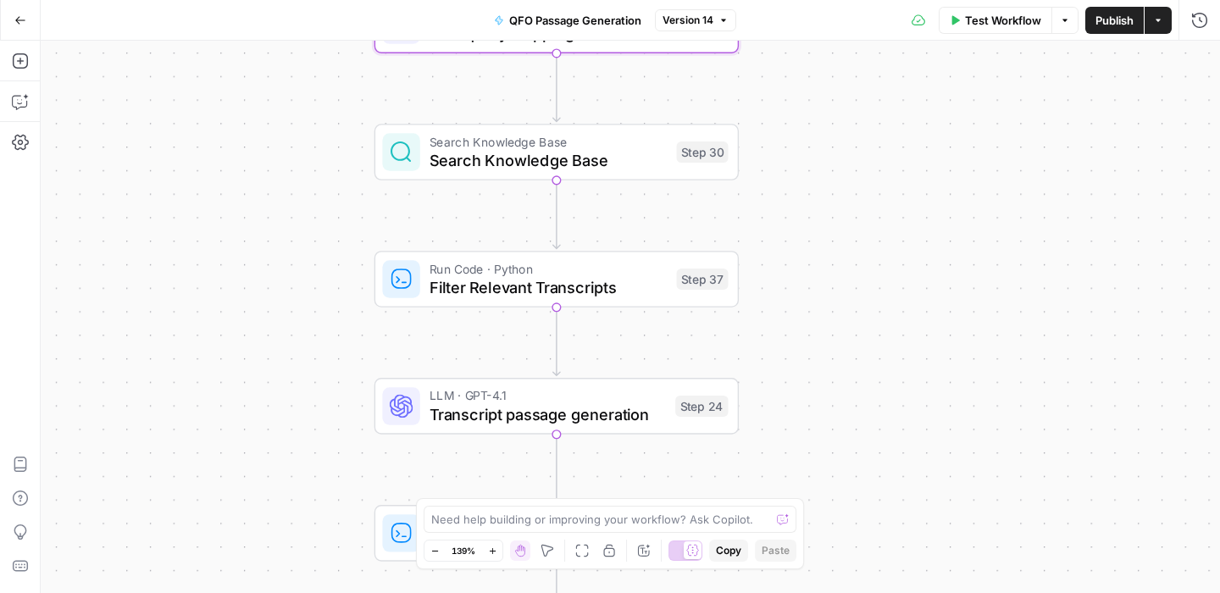
drag, startPoint x: 809, startPoint y: 354, endPoint x: 813, endPoint y: 159, distance: 194.8
click at [813, 159] on div "Workflow Set Inputs Inputs SEO Research Semrush Keyword Magic Tool Step 4 Outpu…" at bounding box center [630, 317] width 1179 height 552
click at [512, 162] on span "Search Knowledge Base" at bounding box center [547, 160] width 237 height 24
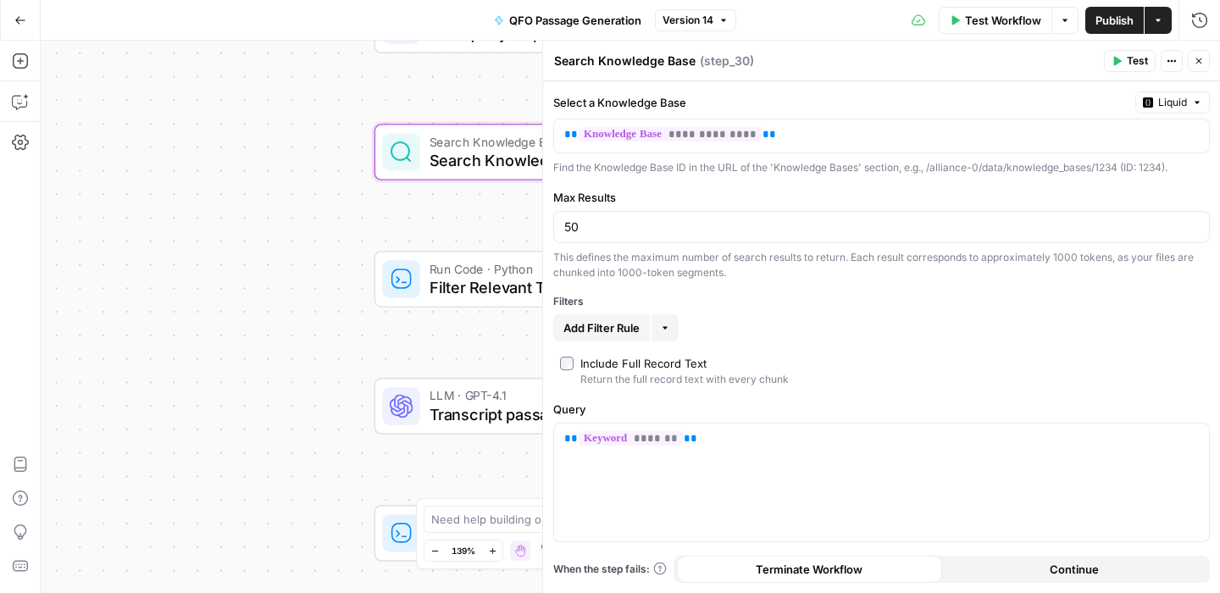
click at [1196, 62] on icon "button" at bounding box center [1199, 61] width 6 height 6
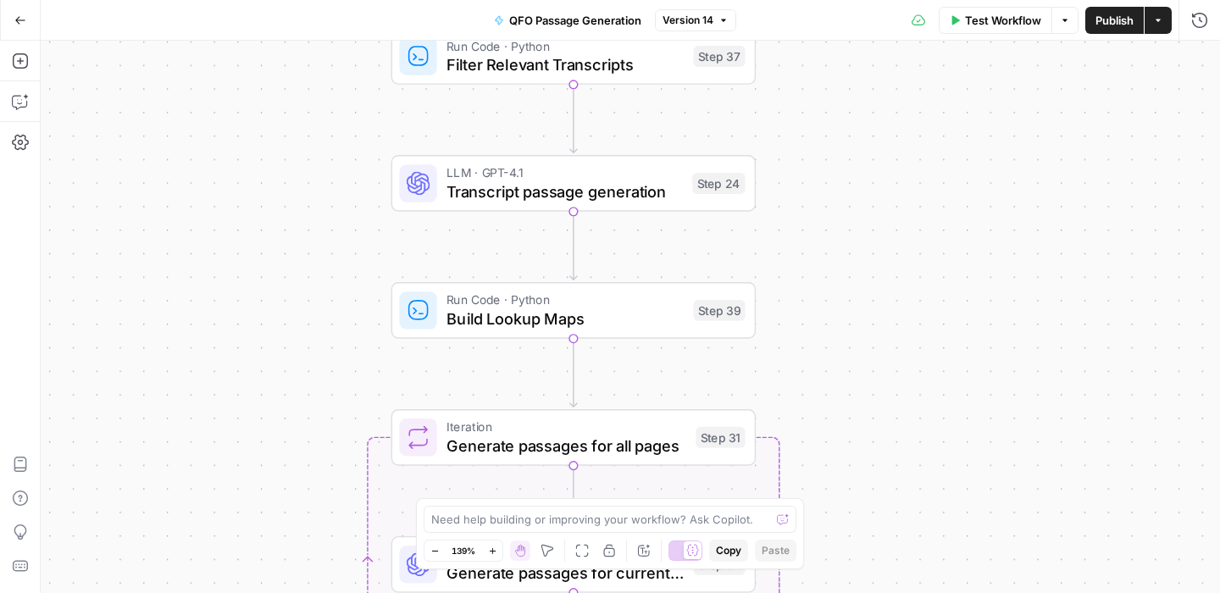
drag, startPoint x: 811, startPoint y: 341, endPoint x: 828, endPoint y: 119, distance: 223.4
click at [828, 119] on div "Workflow Set Inputs Inputs SEO Research Semrush Keyword Magic Tool Step 4 Outpu…" at bounding box center [630, 317] width 1179 height 552
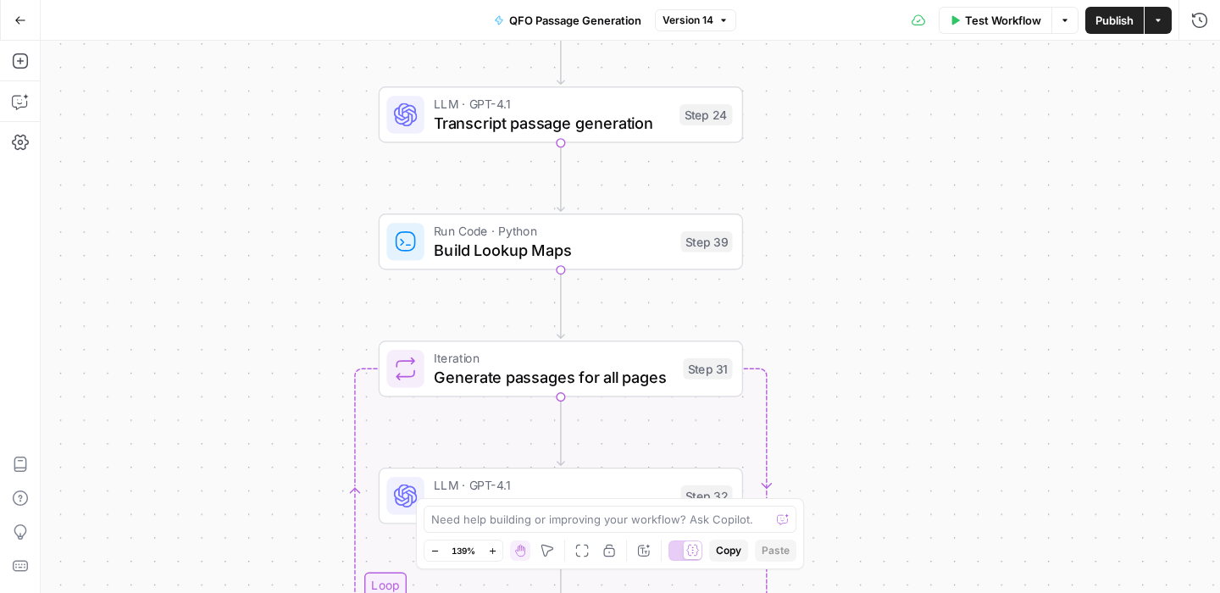
drag, startPoint x: 824, startPoint y: 301, endPoint x: 811, endPoint y: 229, distance: 73.3
click at [811, 229] on div "Workflow Set Inputs Inputs SEO Research Semrush Keyword Magic Tool Step 4 Outpu…" at bounding box center [630, 317] width 1179 height 552
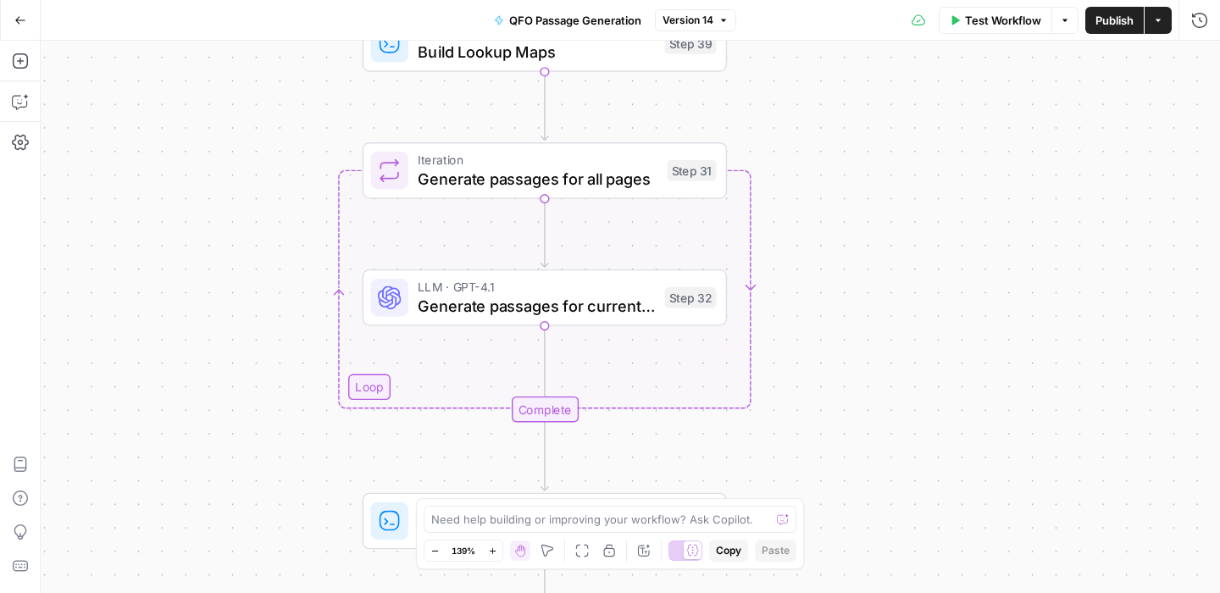
drag, startPoint x: 875, startPoint y: 332, endPoint x: 861, endPoint y: 95, distance: 237.5
click at [861, 95] on div "Workflow Set Inputs Inputs SEO Research Semrush Keyword Magic Tool Step 4 Outpu…" at bounding box center [630, 317] width 1179 height 552
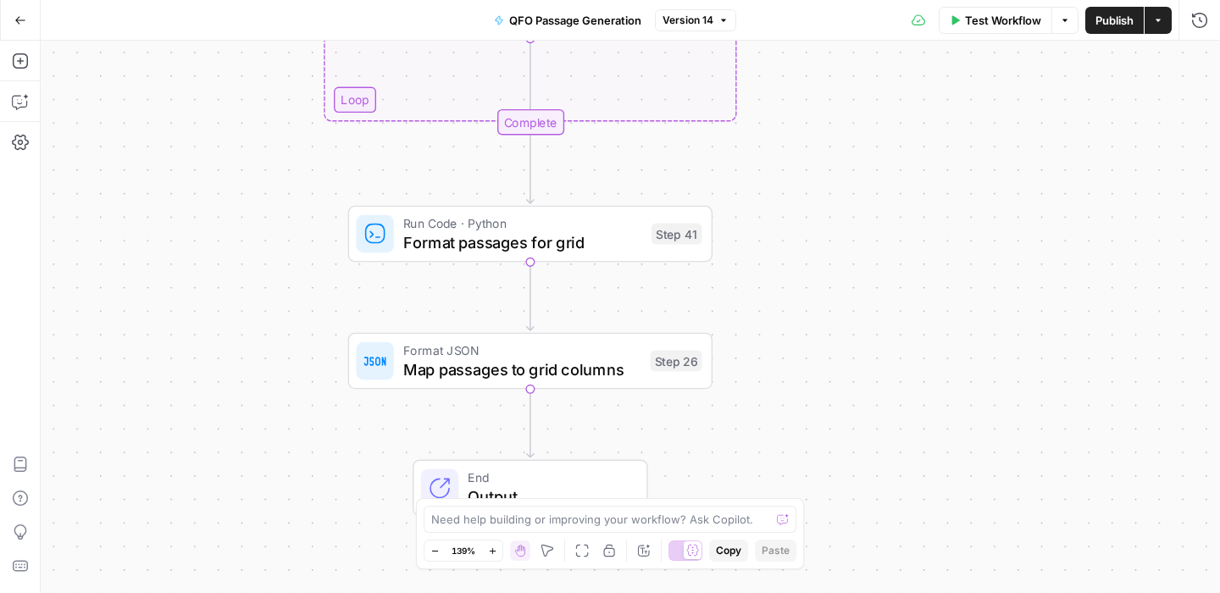
drag, startPoint x: 902, startPoint y: 364, endPoint x: 886, endPoint y: 119, distance: 245.3
click at [886, 119] on div "Workflow Set Inputs Inputs SEO Research Semrush Keyword Magic Tool Step 4 Outpu…" at bounding box center [630, 317] width 1179 height 552
click at [19, 25] on icon "button" at bounding box center [20, 20] width 12 height 12
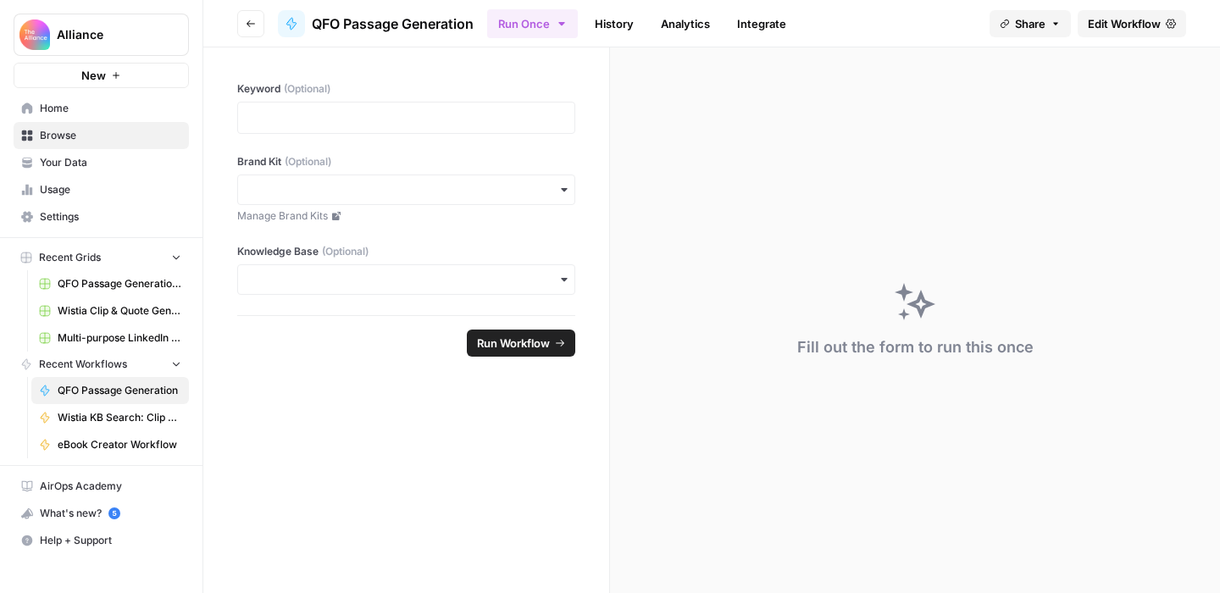
click at [77, 133] on span "Browse" at bounding box center [110, 135] width 141 height 15
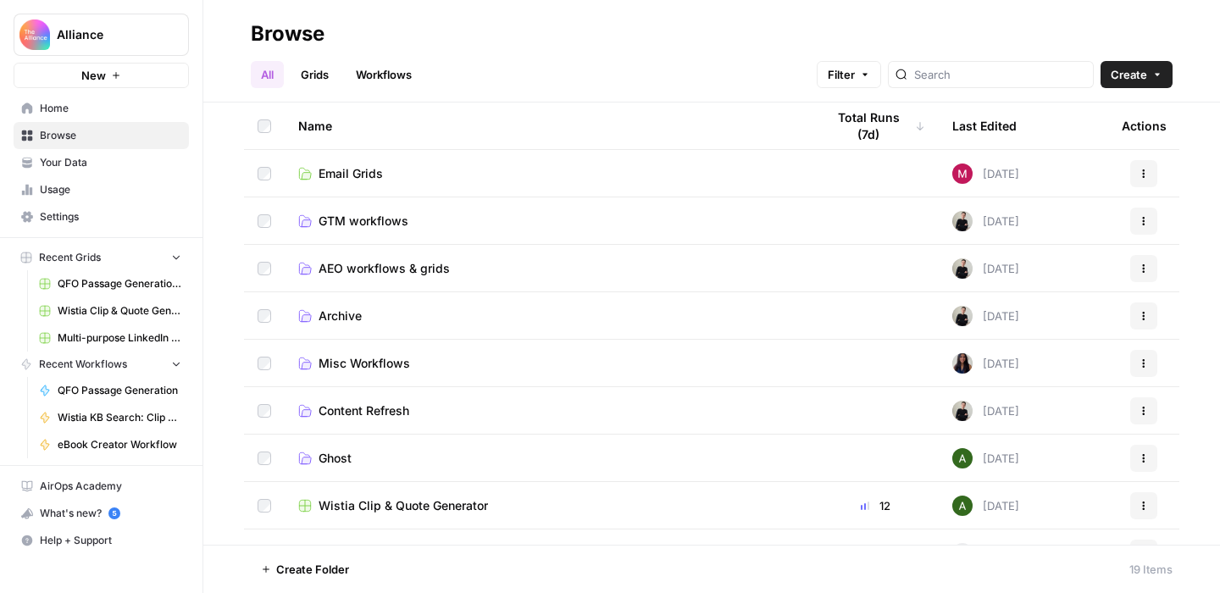
click at [358, 268] on span "AEO workflows & grids" at bounding box center [383, 268] width 131 height 17
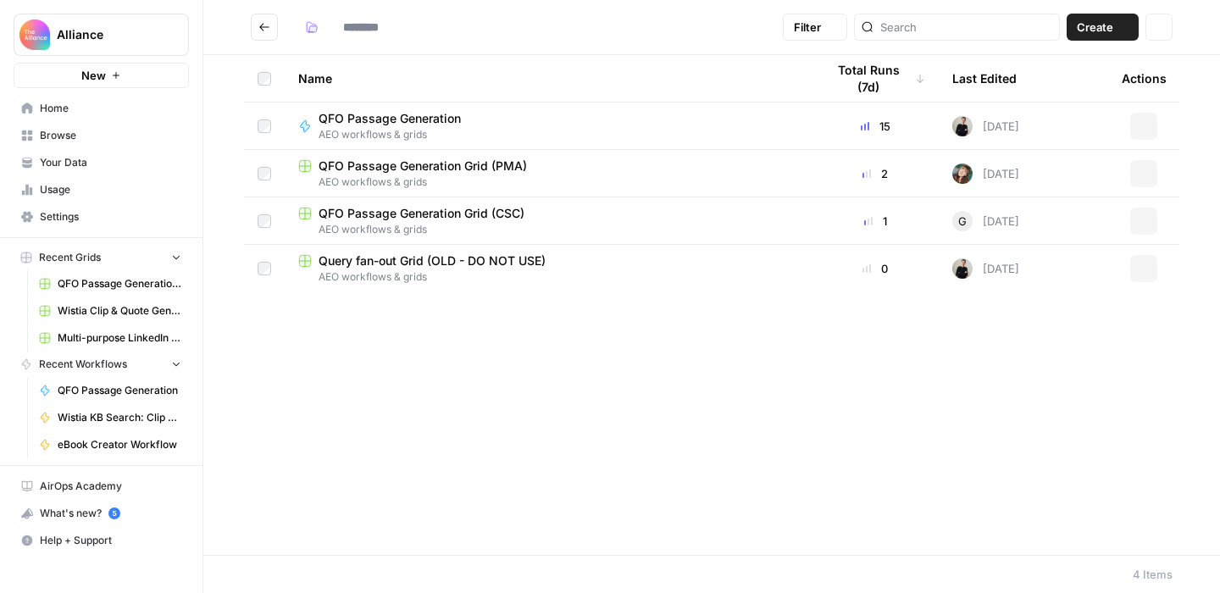
type input "**********"
click at [436, 163] on span "QFO Passage Generation Grid (PMA)" at bounding box center [422, 166] width 208 height 17
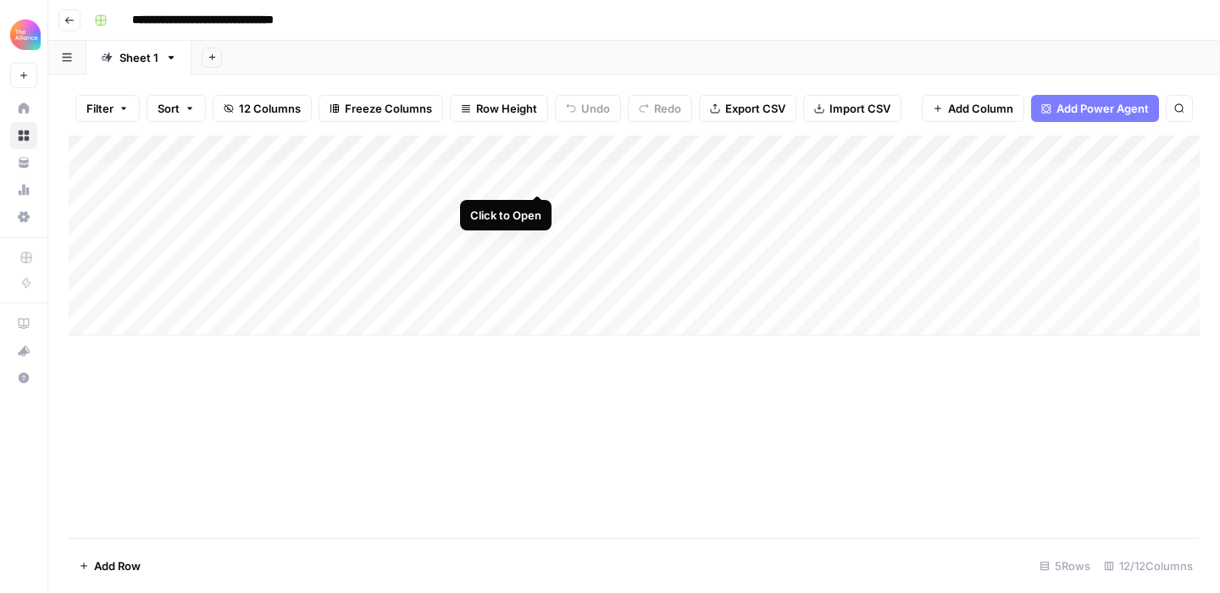
click at [538, 177] on div "Add Column" at bounding box center [634, 236] width 1131 height 200
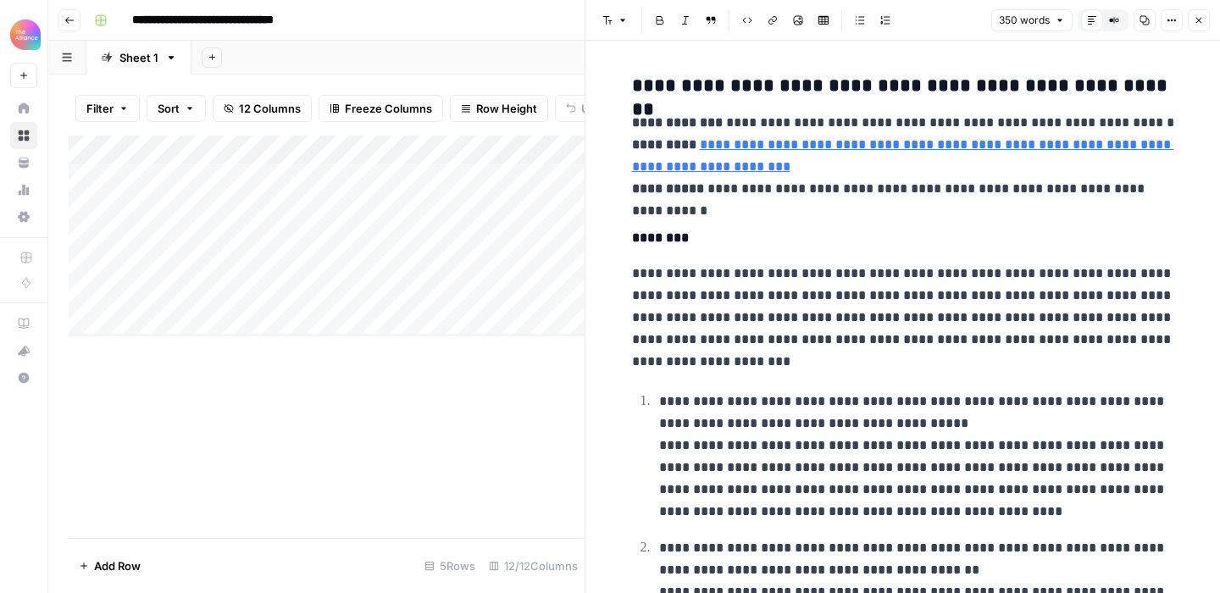
click at [1199, 24] on icon "button" at bounding box center [1198, 20] width 10 height 10
